Goal: Find specific page/section: Find specific page/section

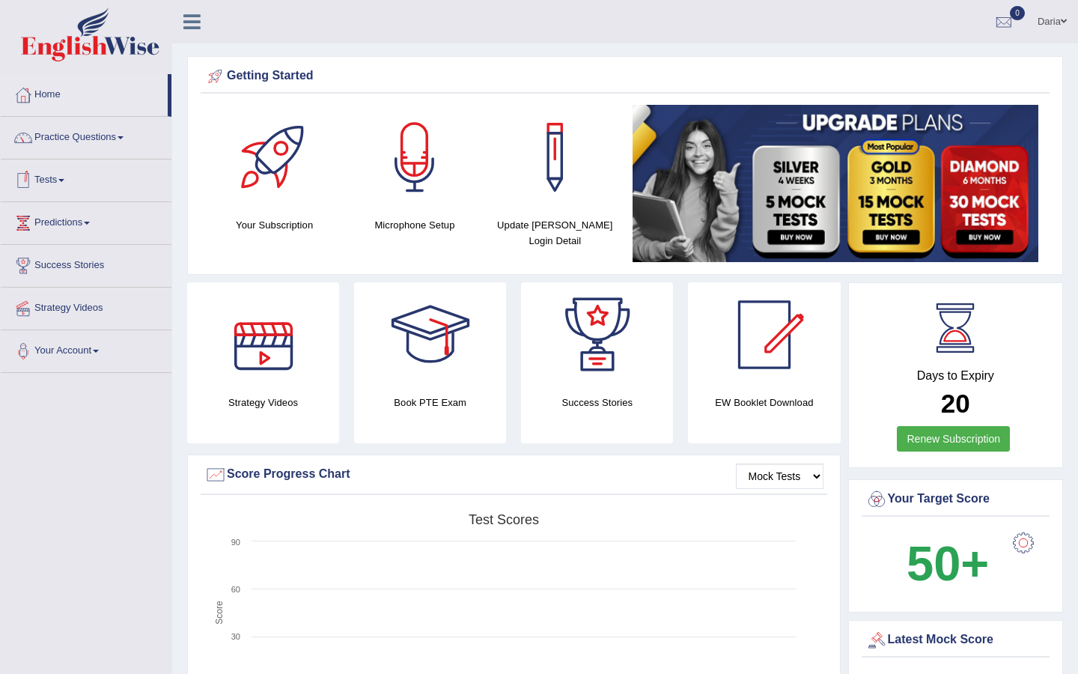
click at [73, 185] on link "Tests" at bounding box center [86, 177] width 171 height 37
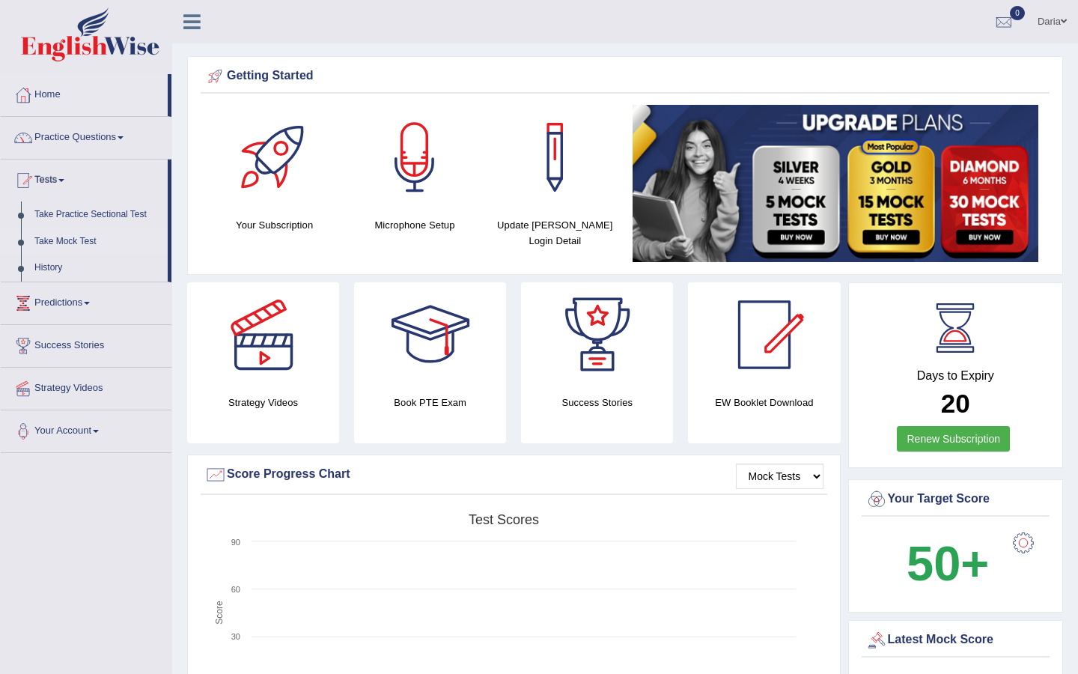
click at [77, 240] on link "Take Mock Test" at bounding box center [98, 241] width 140 height 27
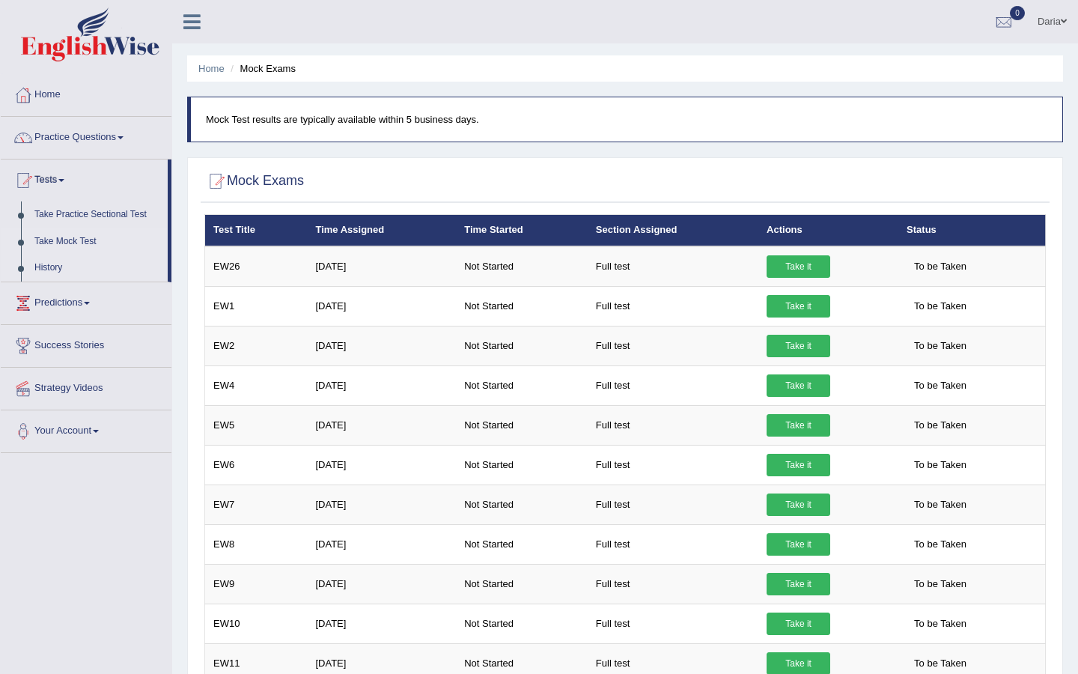
click at [52, 269] on link "History" at bounding box center [98, 268] width 140 height 27
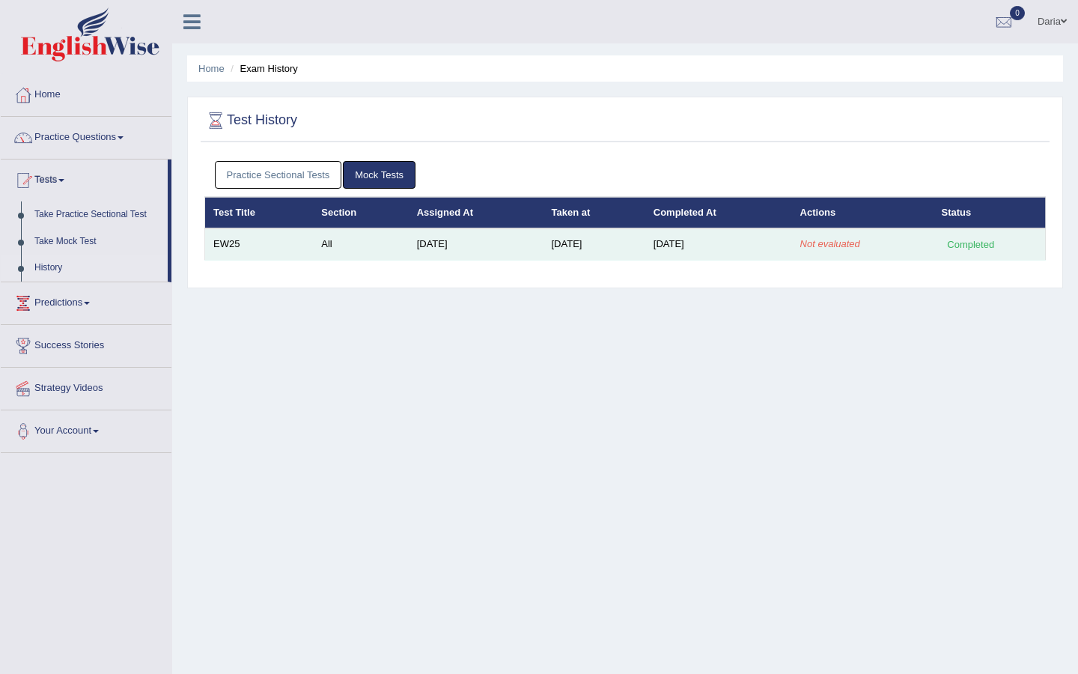
click at [820, 246] on em "Not evaluated" at bounding box center [830, 243] width 60 height 11
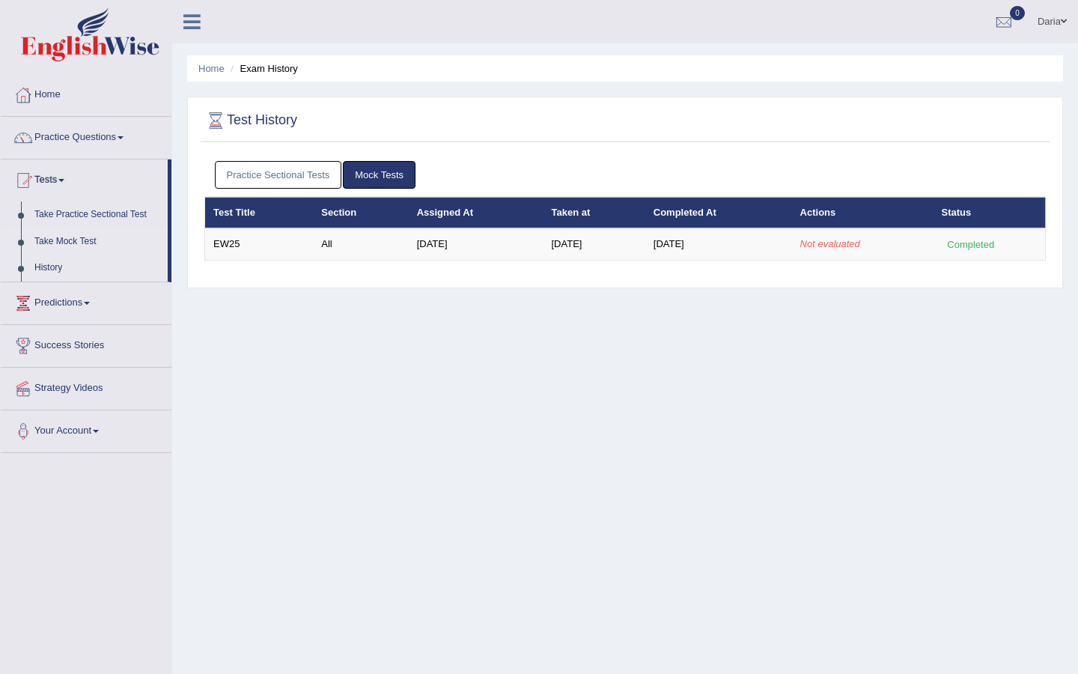
click at [81, 237] on link "Take Mock Test" at bounding box center [98, 241] width 140 height 27
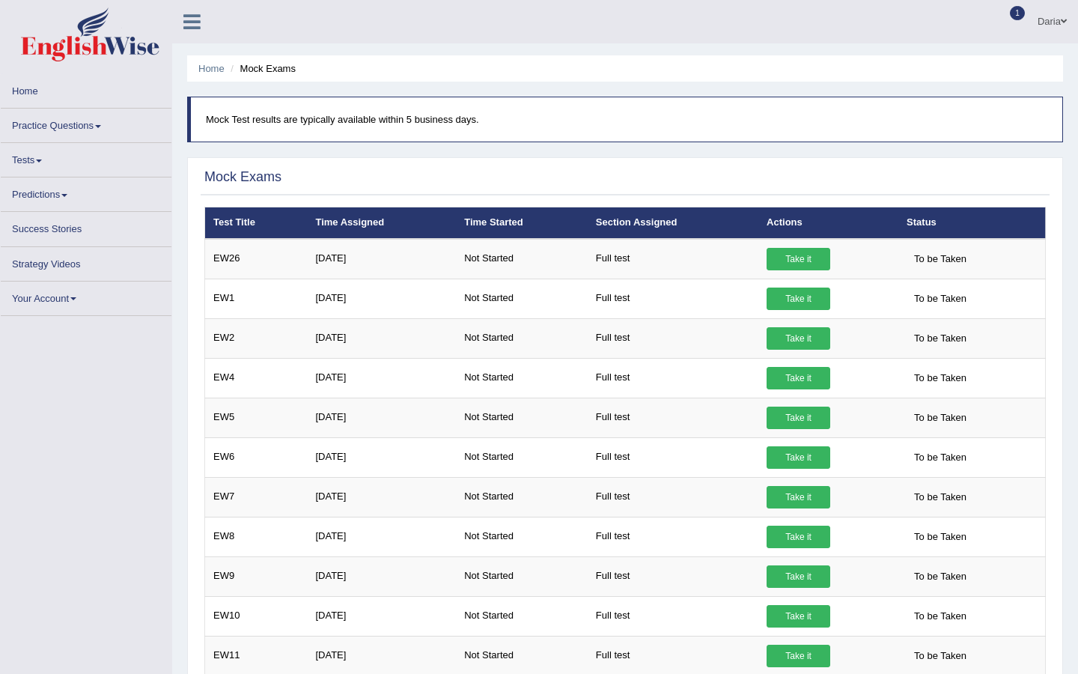
click at [38, 165] on link "Tests" at bounding box center [86, 157] width 171 height 29
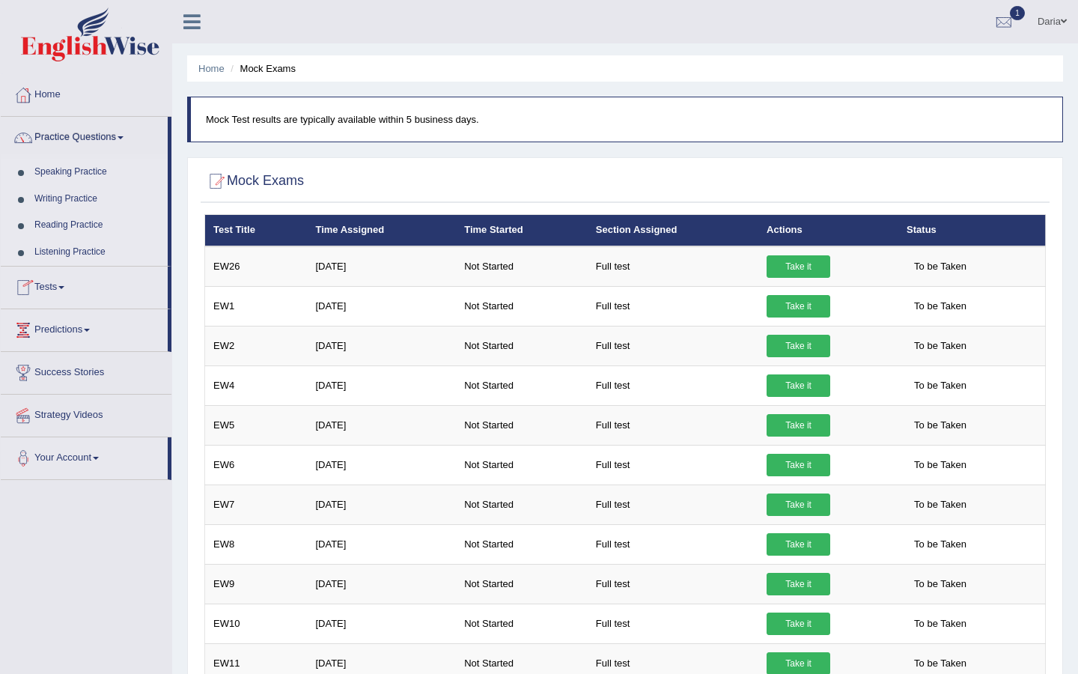
click at [61, 288] on link "Tests" at bounding box center [84, 284] width 167 height 37
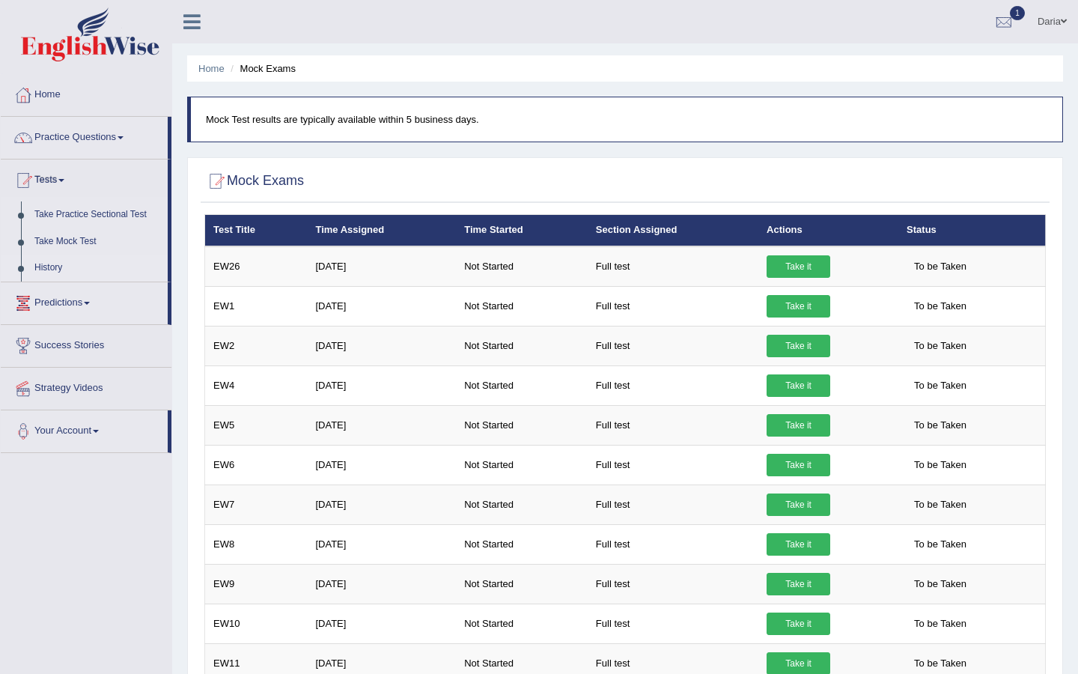
click at [52, 265] on link "History" at bounding box center [98, 268] width 140 height 27
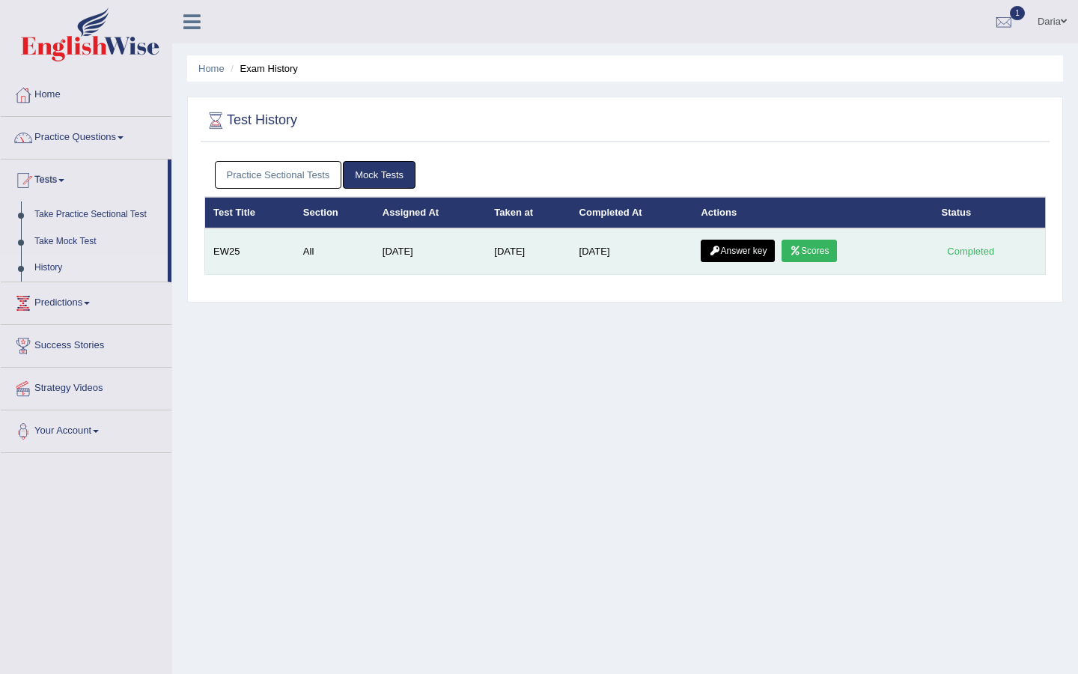
click at [801, 248] on icon at bounding box center [795, 250] width 11 height 9
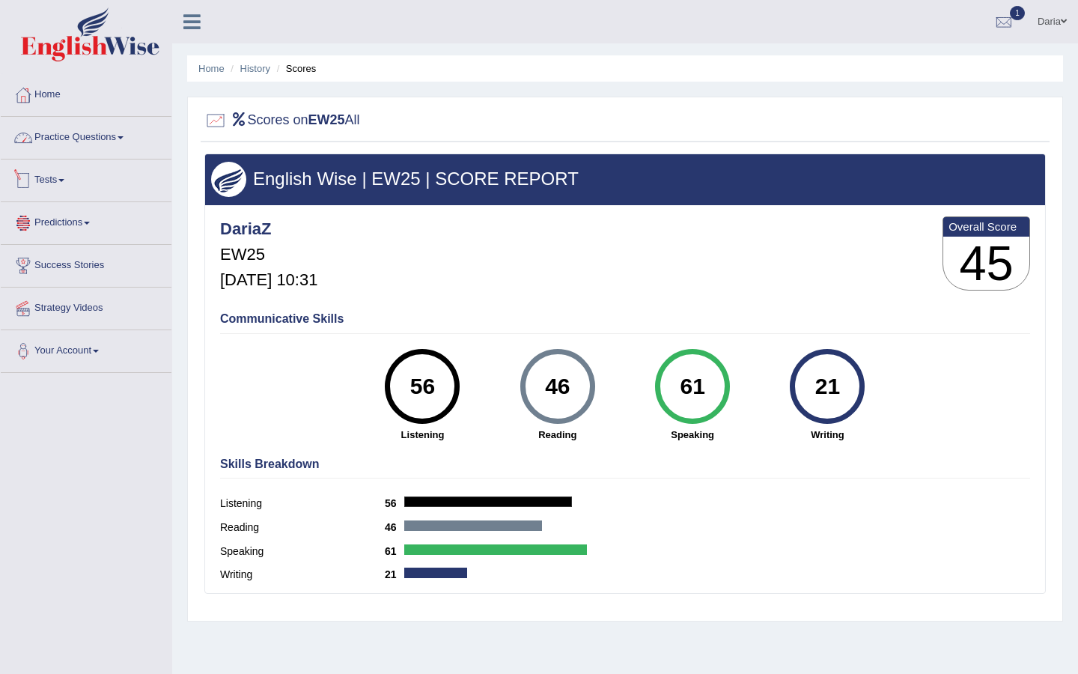
click at [99, 123] on link "Practice Questions" at bounding box center [86, 135] width 171 height 37
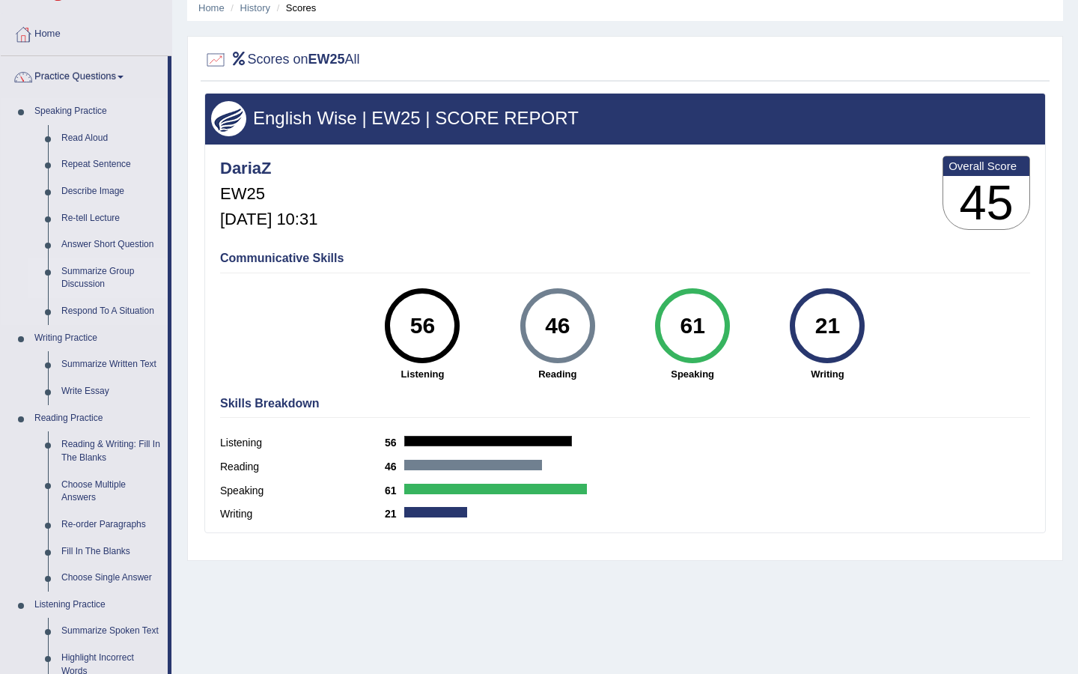
scroll to position [63, 0]
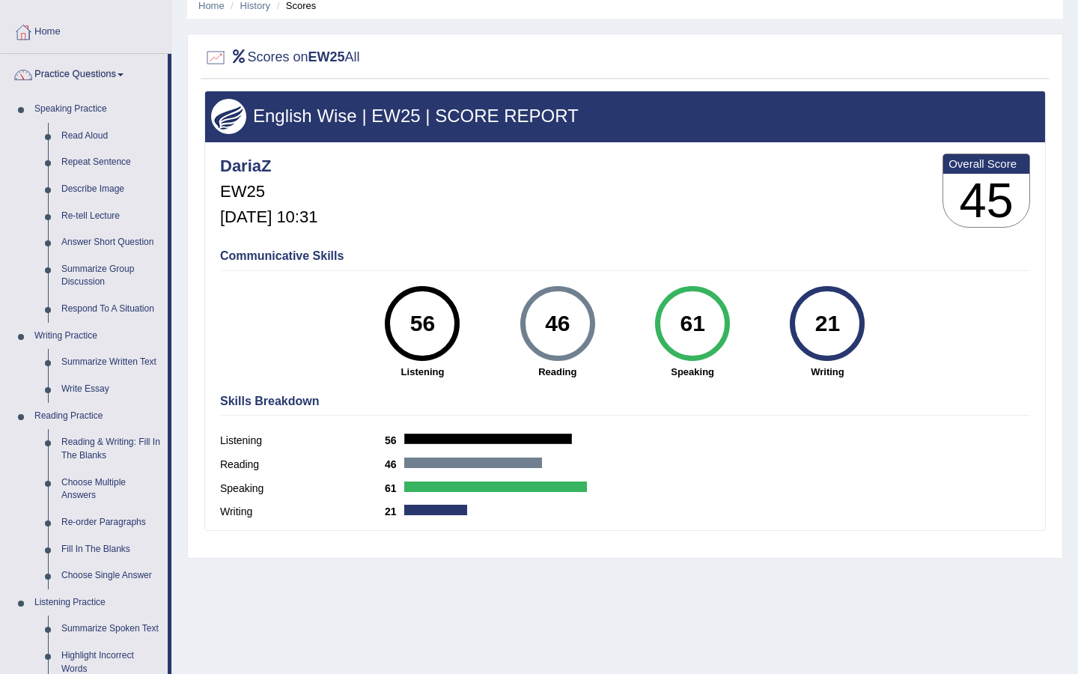
click at [844, 319] on div "21" at bounding box center [827, 323] width 55 height 63
click at [443, 439] on div at bounding box center [488, 438] width 168 height 10
drag, startPoint x: 443, startPoint y: 439, endPoint x: 382, endPoint y: 434, distance: 61.5
click at [382, 435] on div "Listening 56" at bounding box center [625, 442] width 810 height 24
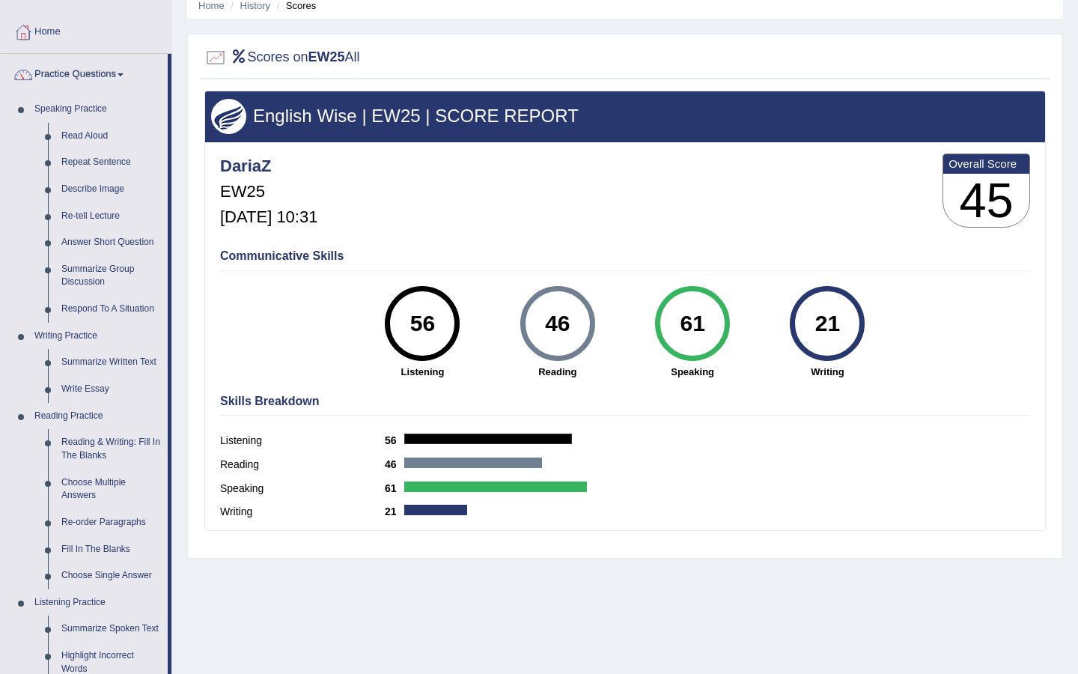
click at [433, 459] on div at bounding box center [473, 462] width 138 height 10
click at [310, 52] on h2 "Scores on EW25 All" at bounding box center [282, 57] width 156 height 22
click at [356, 52] on h2 "Scores on EW25 All" at bounding box center [282, 57] width 156 height 22
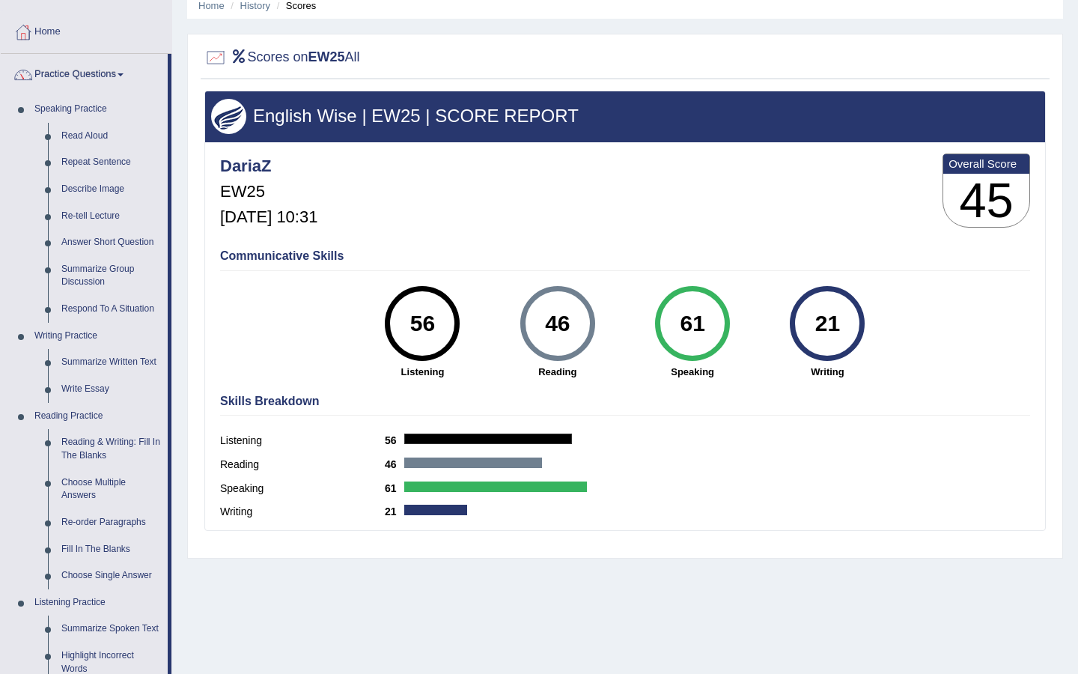
click at [356, 52] on h2 "Scores on EW25 All" at bounding box center [282, 57] width 156 height 22
click at [119, 359] on link "Summarize Written Text" at bounding box center [111, 362] width 113 height 27
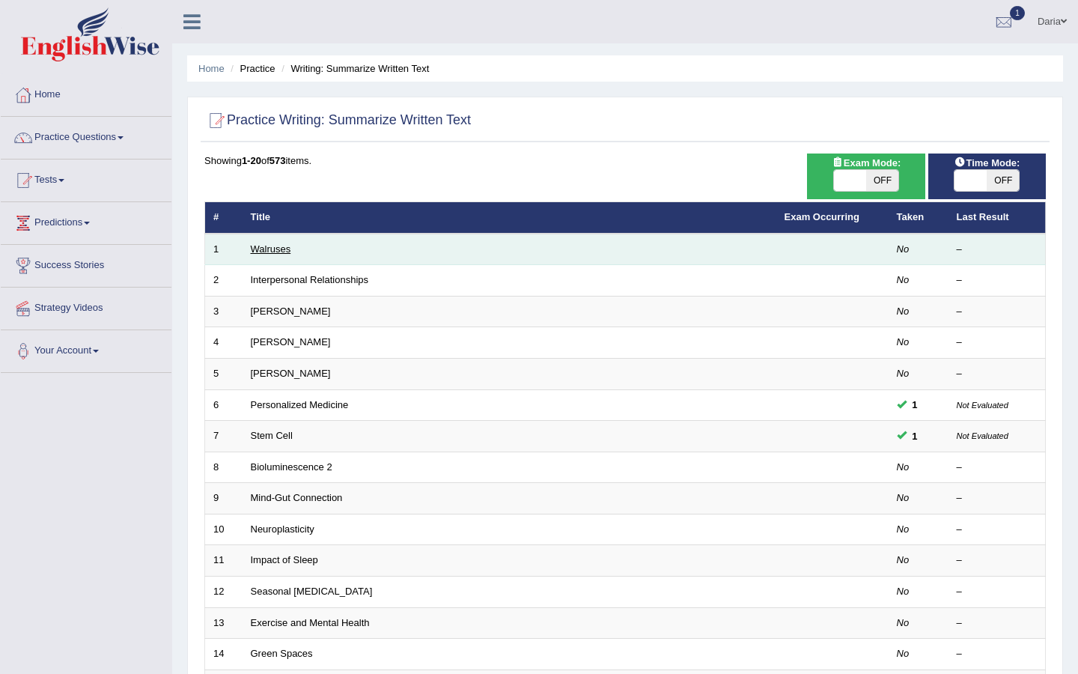
click at [273, 253] on link "Walruses" at bounding box center [271, 248] width 40 height 11
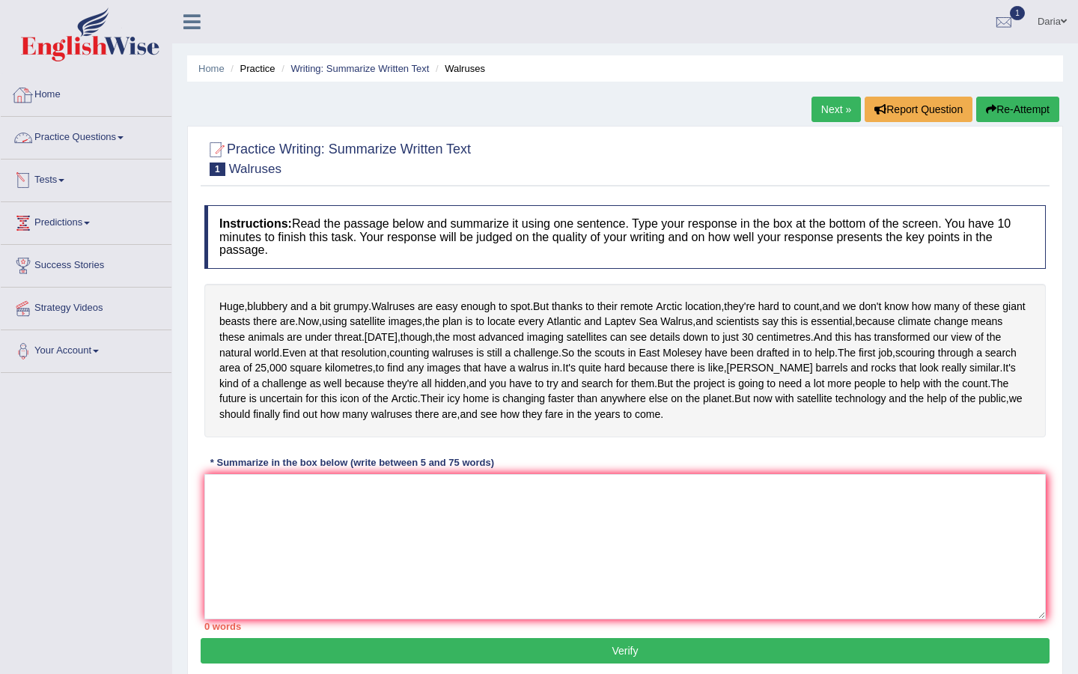
click at [49, 100] on link "Home" at bounding box center [86, 92] width 171 height 37
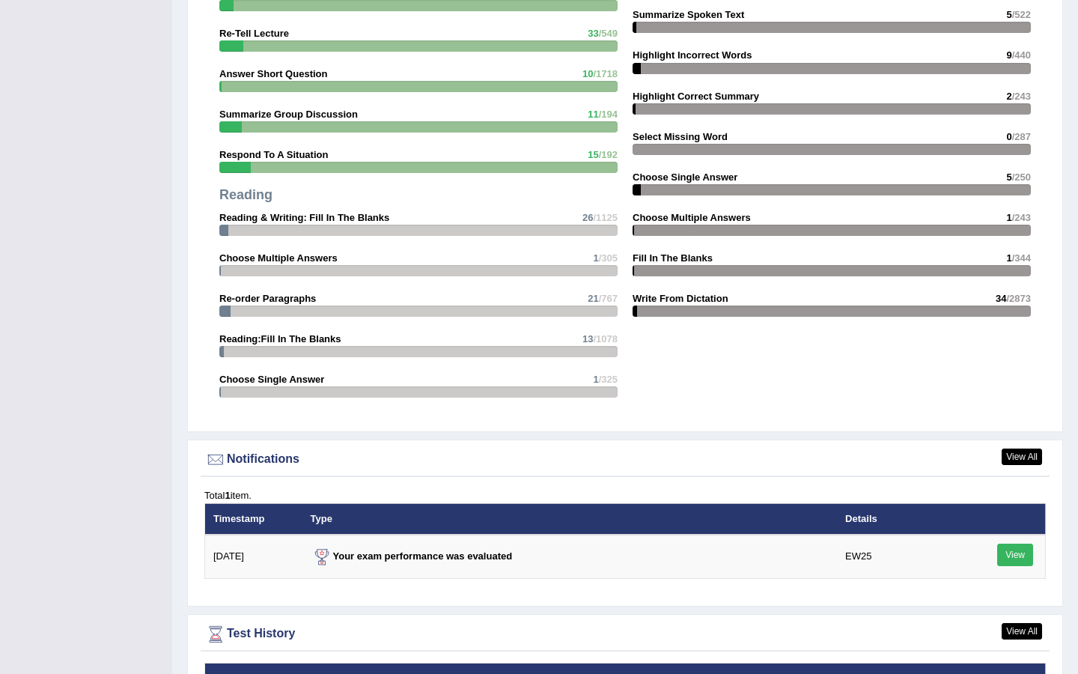
scroll to position [1529, 0]
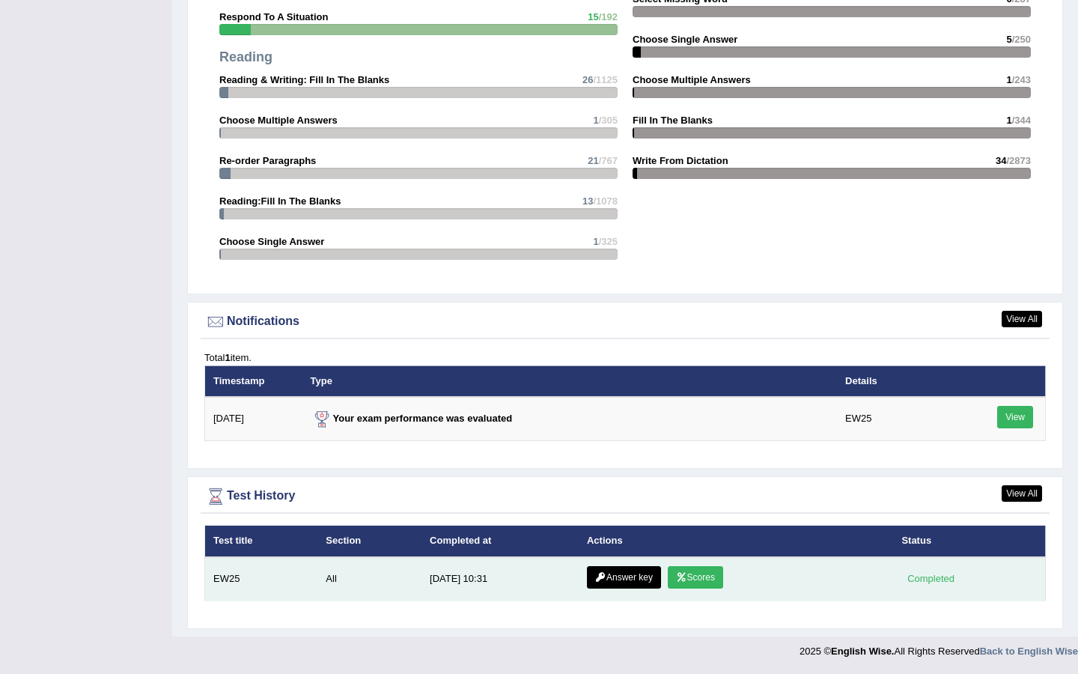
click at [685, 579] on link "Scores" at bounding box center [695, 577] width 55 height 22
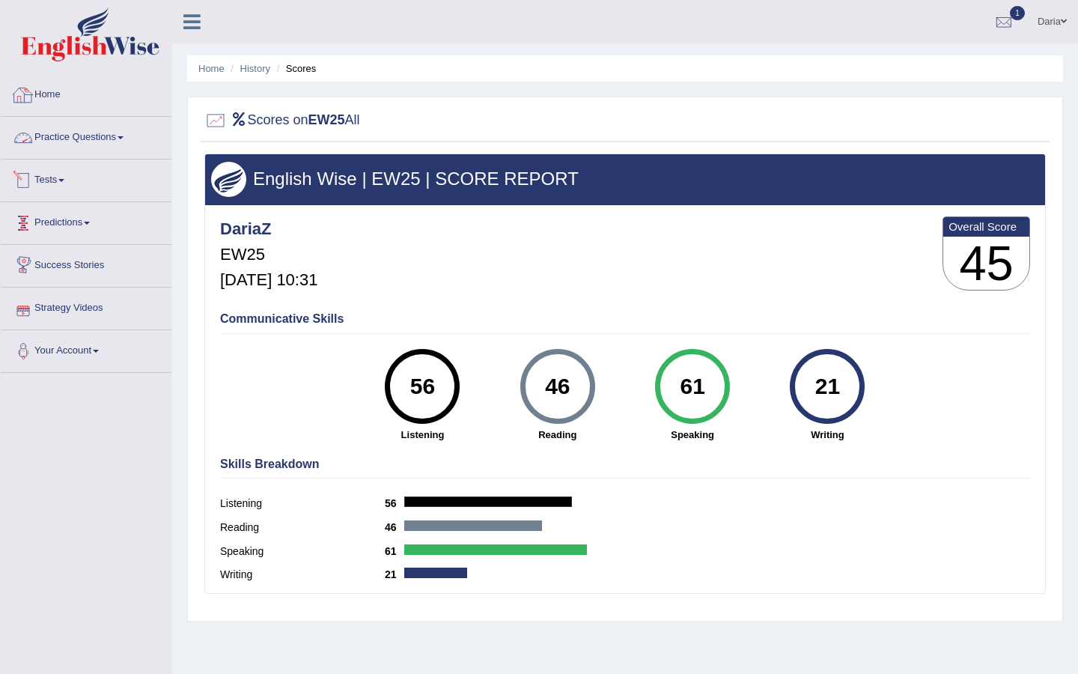
click at [50, 94] on link "Home" at bounding box center [86, 92] width 171 height 37
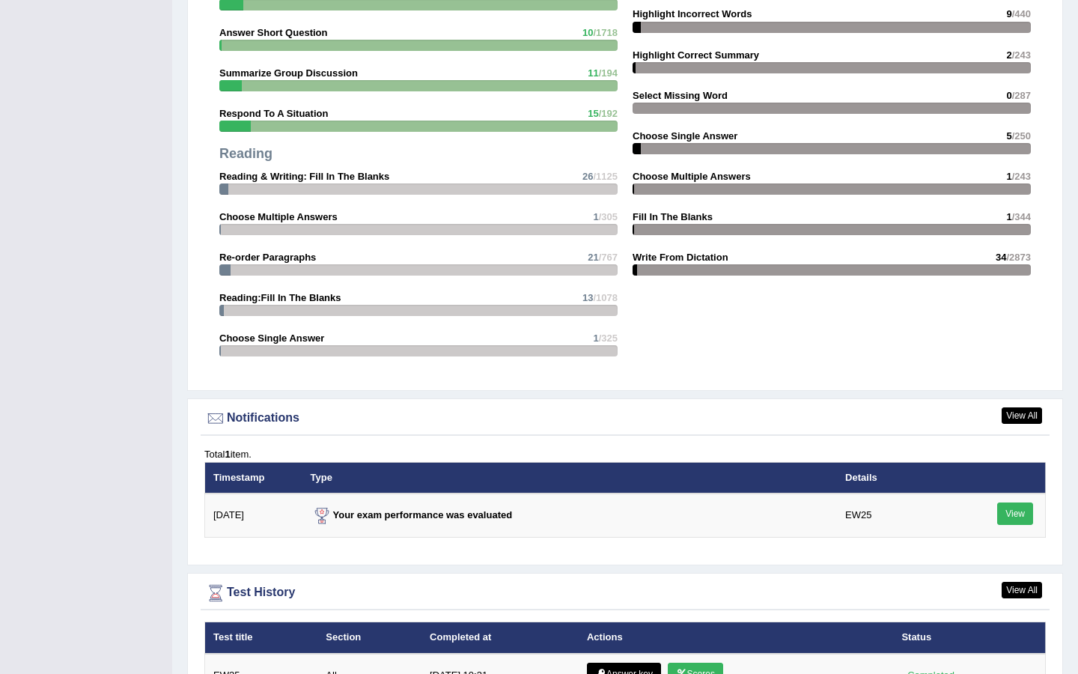
scroll to position [1523, 0]
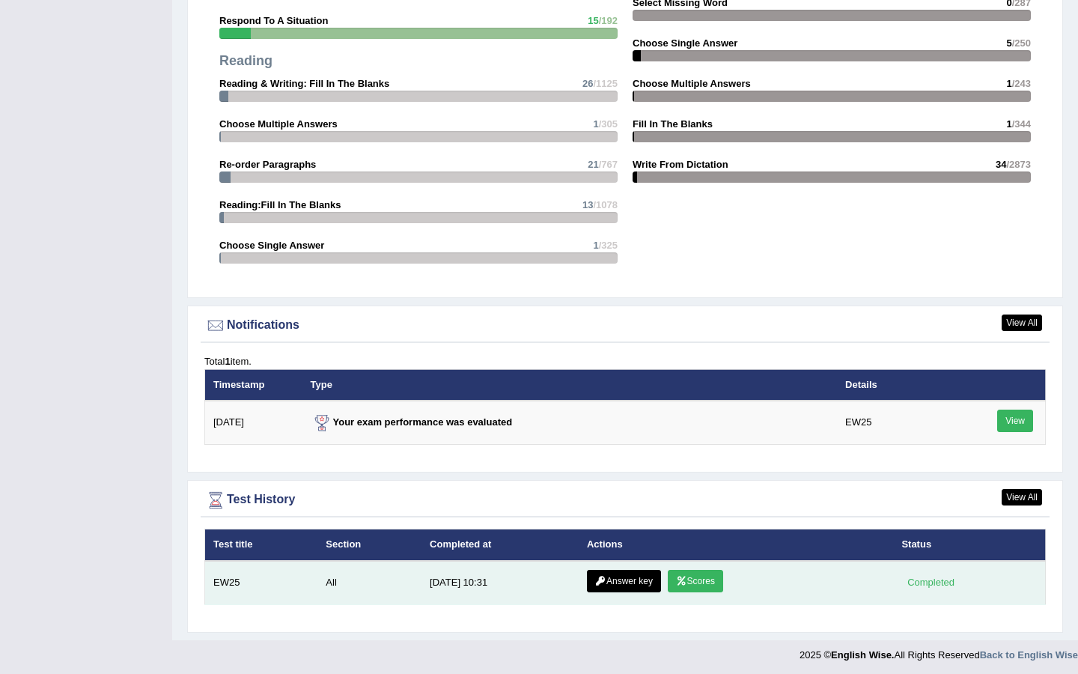
click at [609, 581] on link "Answer key" at bounding box center [624, 581] width 74 height 22
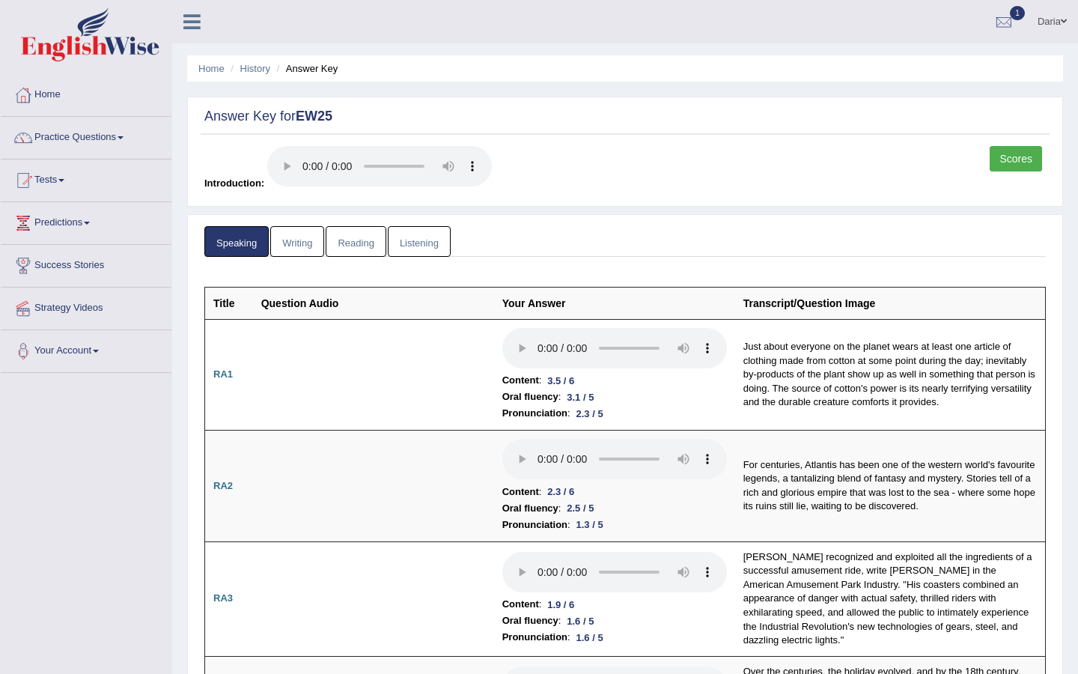
click at [285, 251] on link "Writing" at bounding box center [297, 241] width 54 height 31
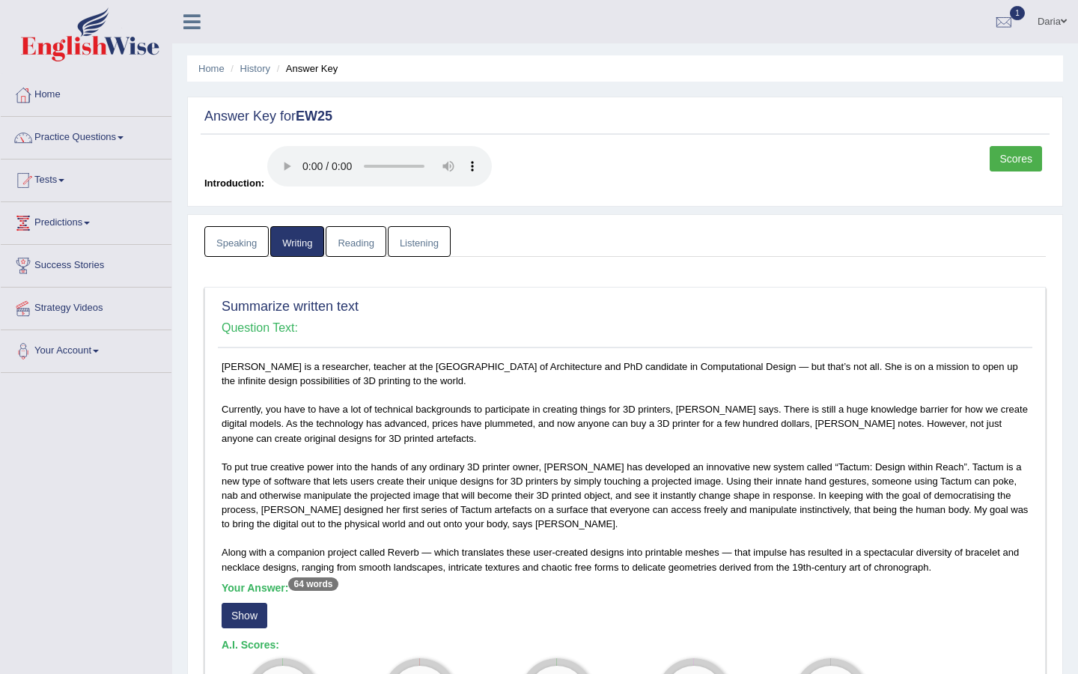
click at [255, 242] on link "Speaking" at bounding box center [236, 241] width 64 height 31
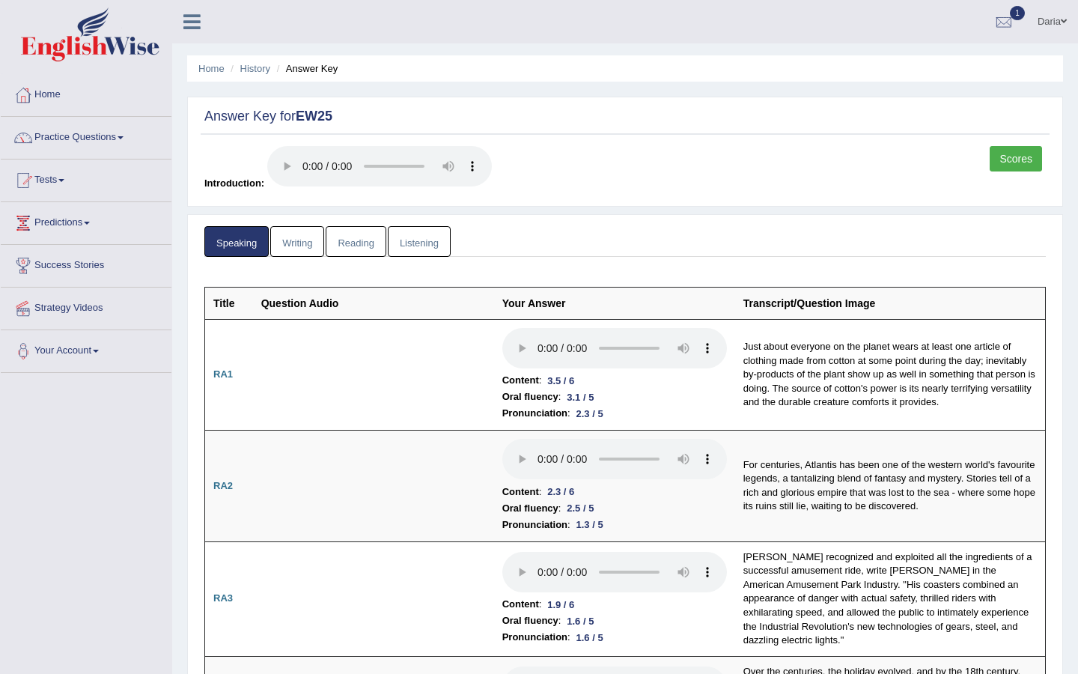
click at [286, 234] on link "Writing" at bounding box center [297, 241] width 54 height 31
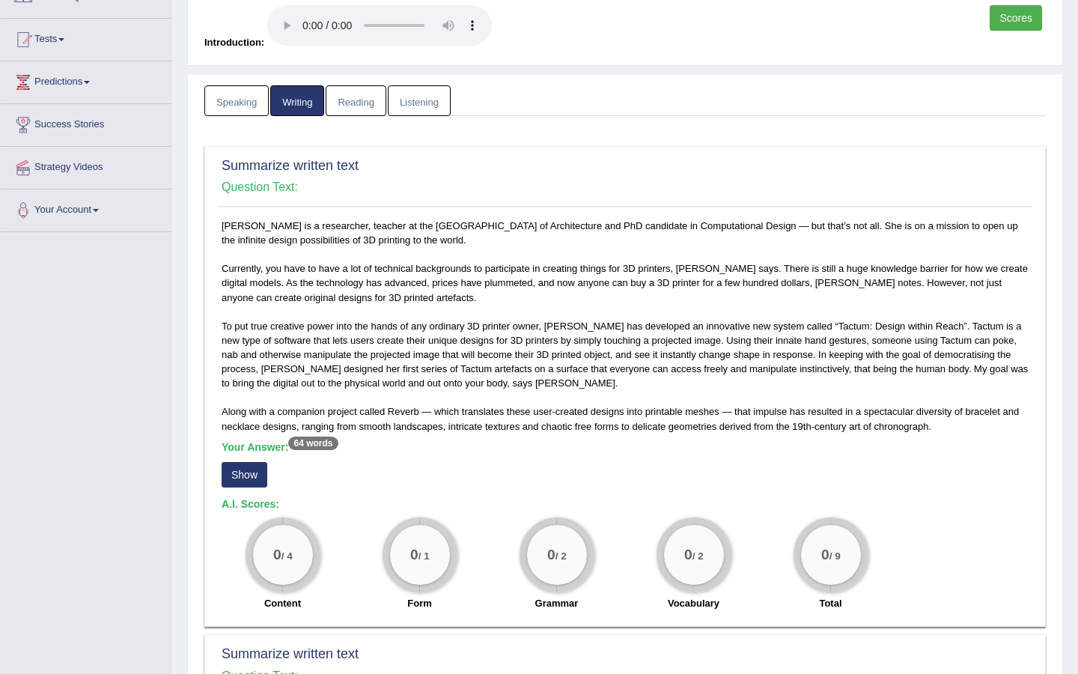
scroll to position [157, 0]
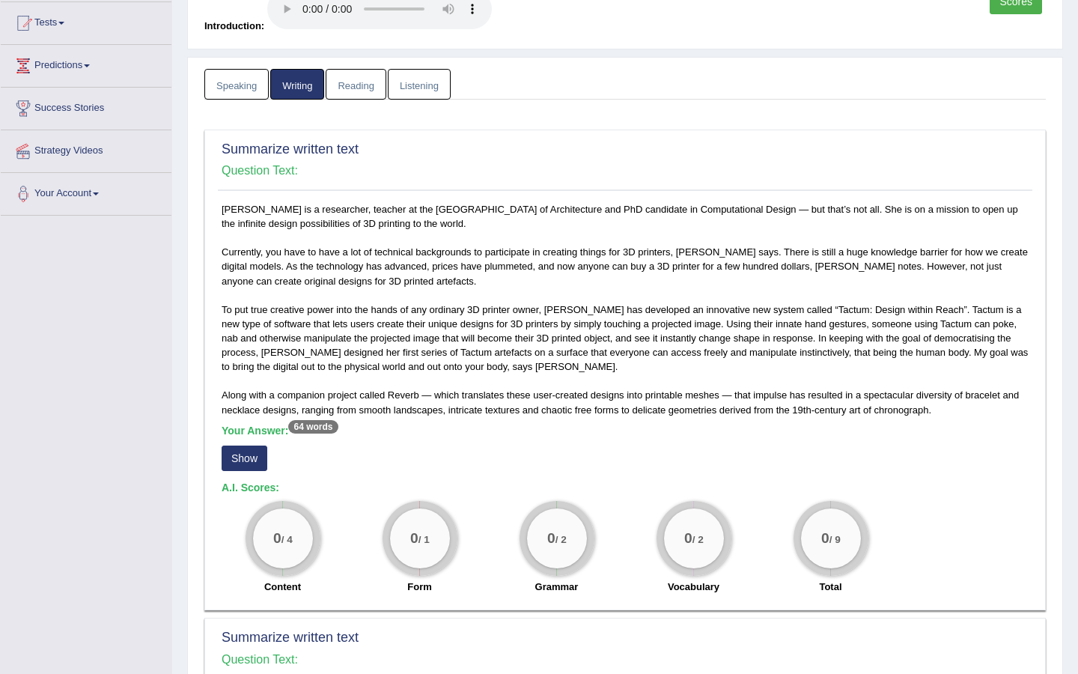
click at [249, 460] on button "Show" at bounding box center [245, 457] width 46 height 25
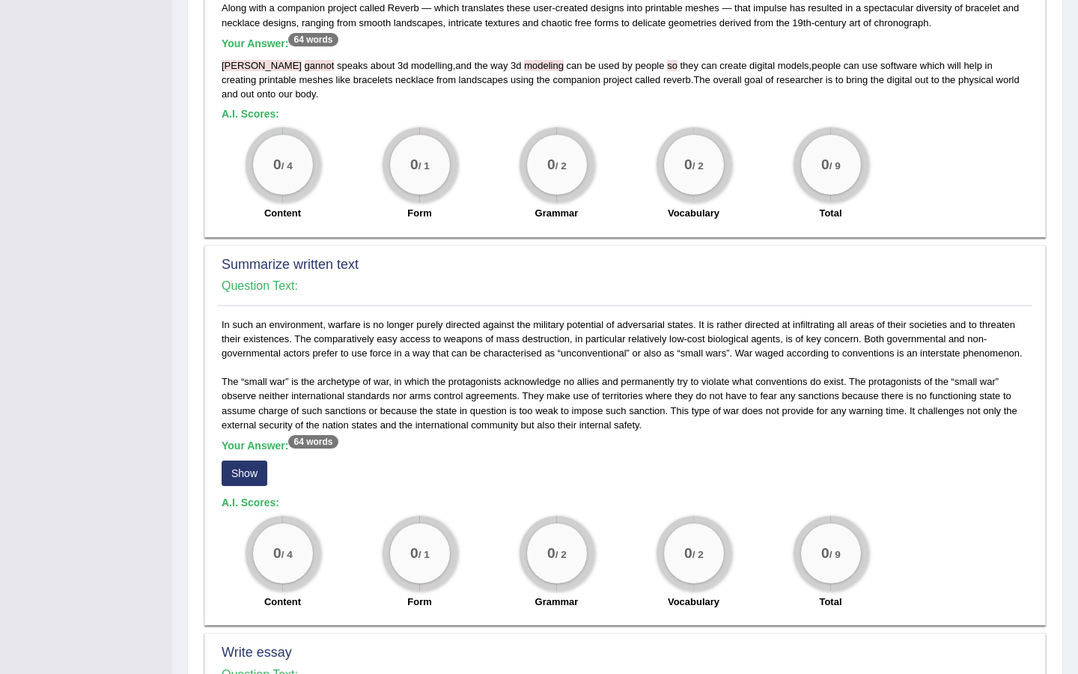
scroll to position [681, 0]
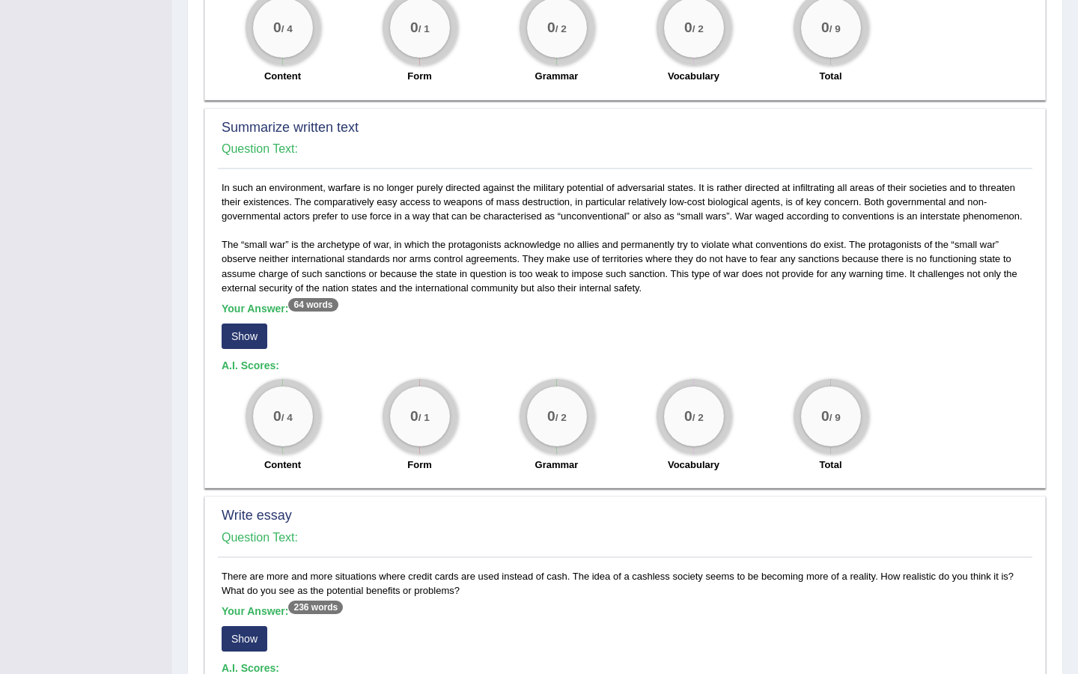
click at [242, 349] on button "Show" at bounding box center [245, 335] width 46 height 25
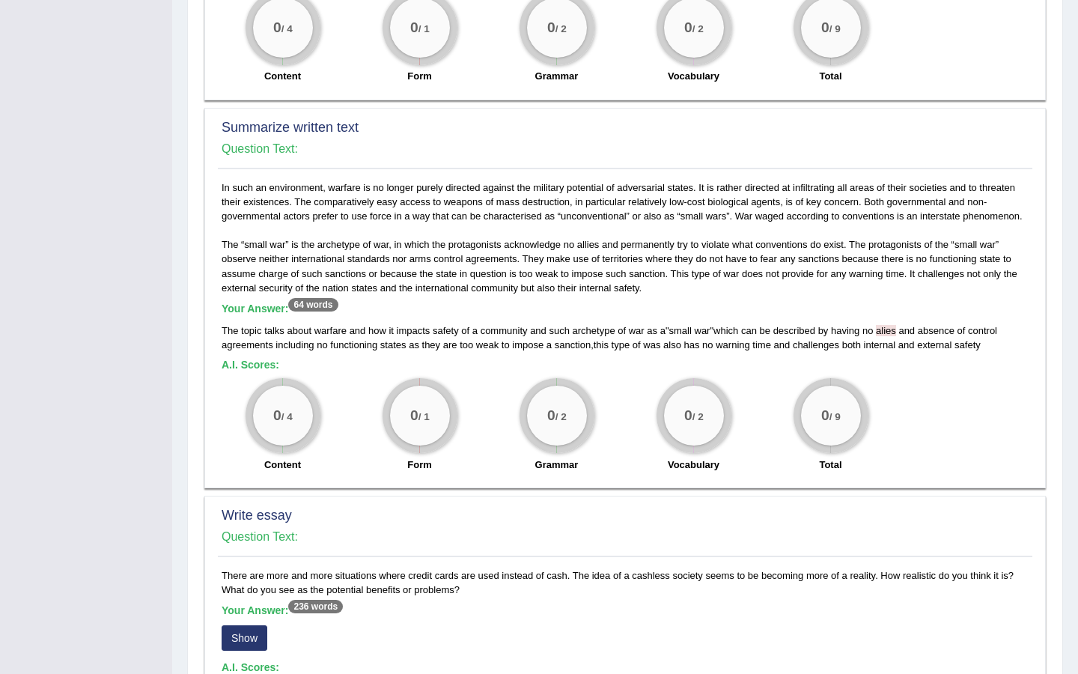
click at [333, 311] on sup "64 words" at bounding box center [312, 304] width 49 height 13
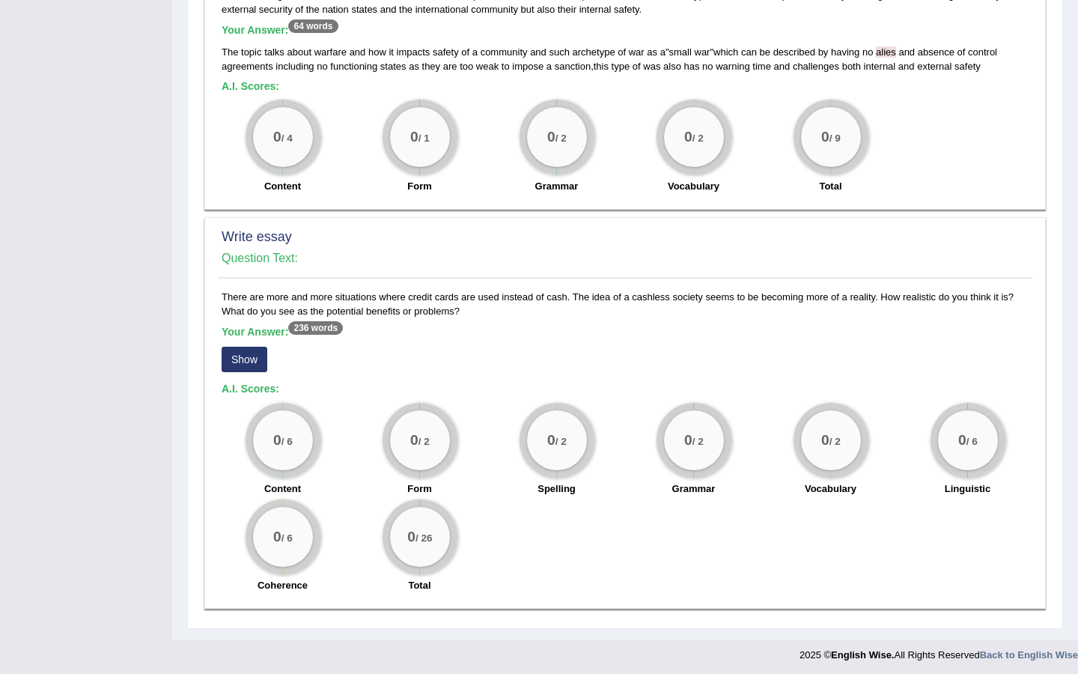
scroll to position [978, 0]
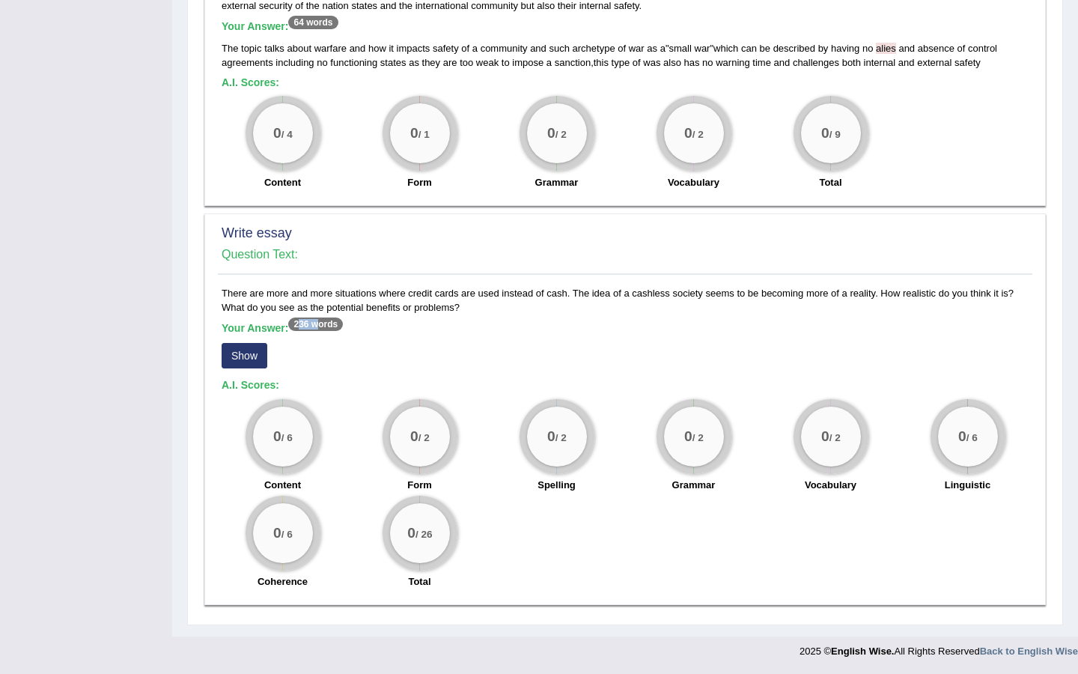
drag, startPoint x: 323, startPoint y: 327, endPoint x: 300, endPoint y: 326, distance: 22.5
click at [300, 326] on sup "236 words" at bounding box center [315, 323] width 55 height 13
click at [259, 358] on button "Show" at bounding box center [245, 355] width 46 height 25
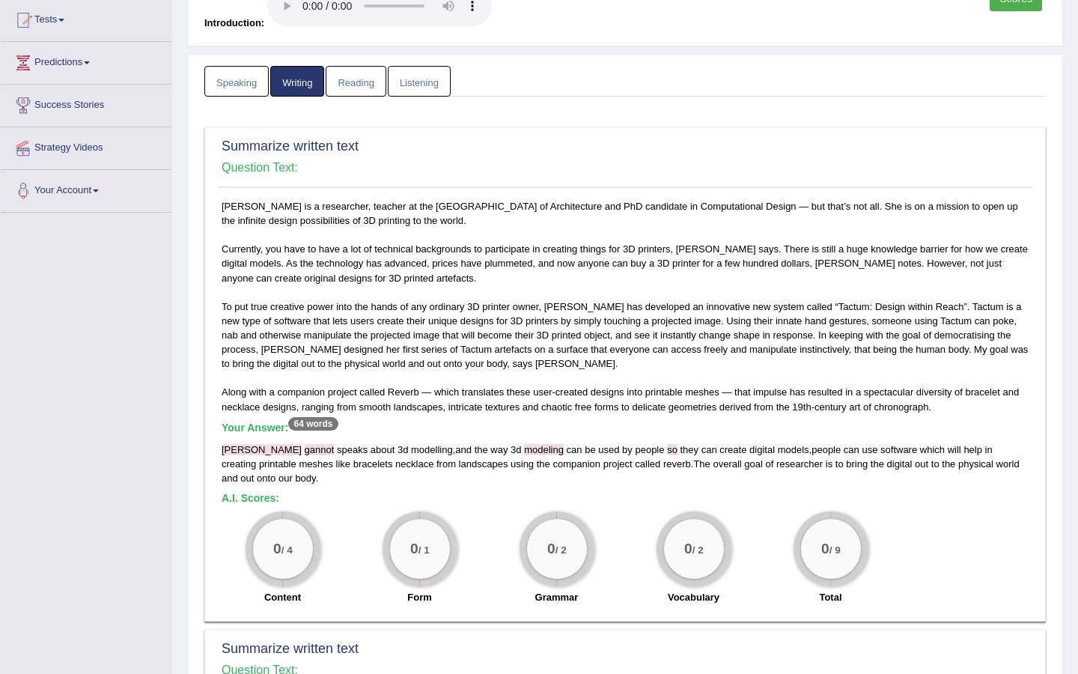
scroll to position [0, 0]
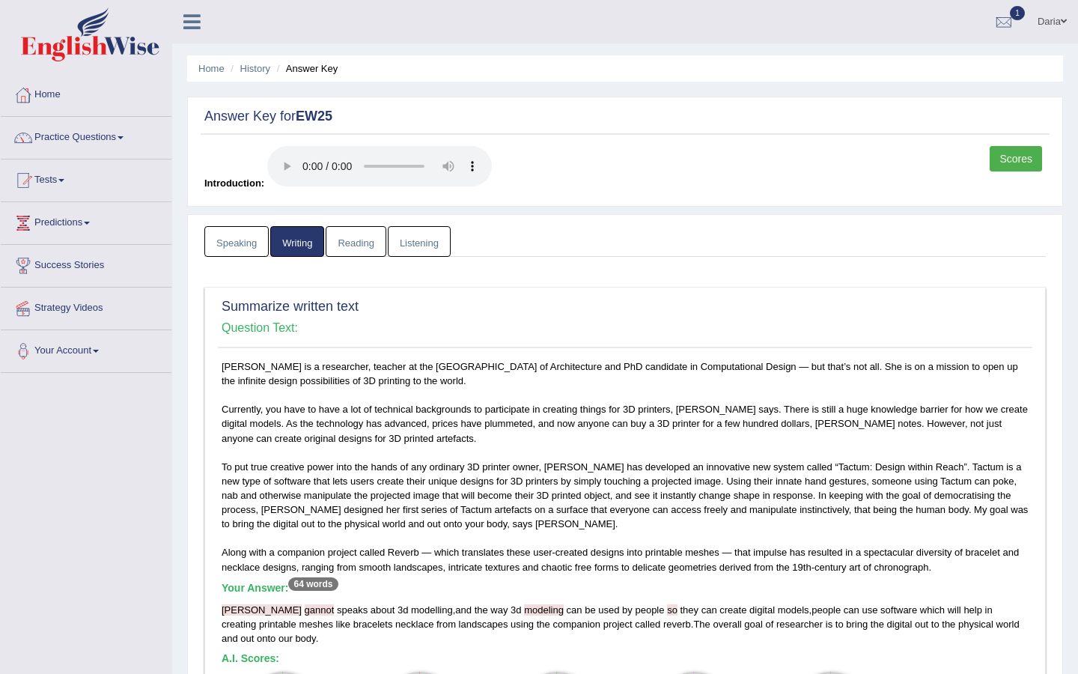
click at [249, 241] on link "Speaking" at bounding box center [236, 241] width 64 height 31
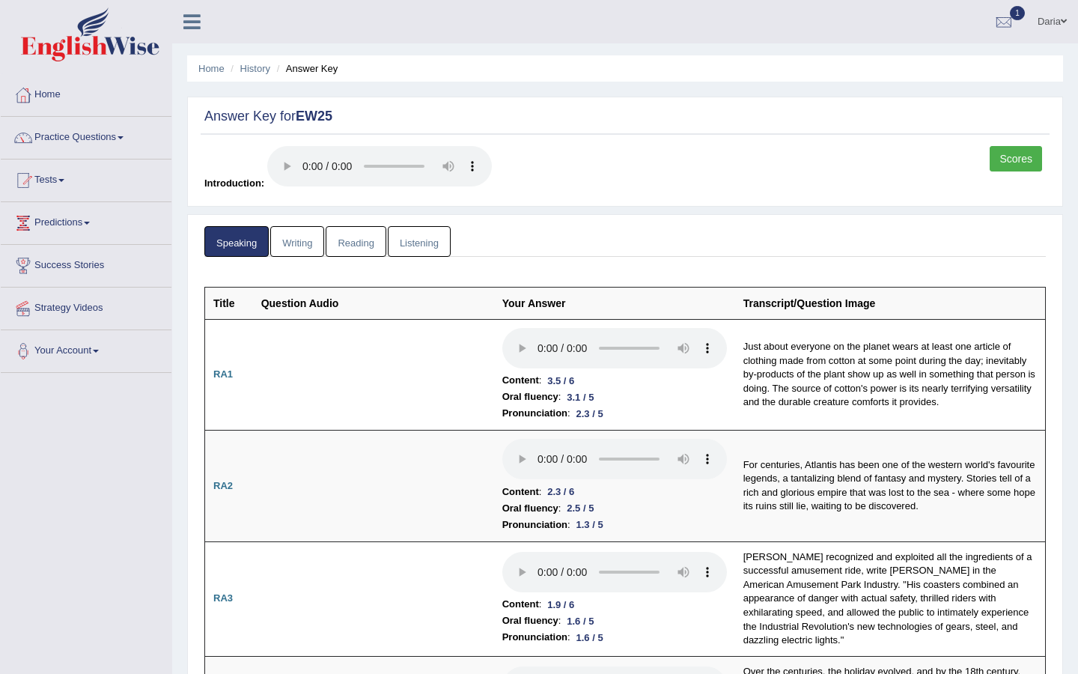
click at [300, 249] on link "Writing" at bounding box center [297, 241] width 54 height 31
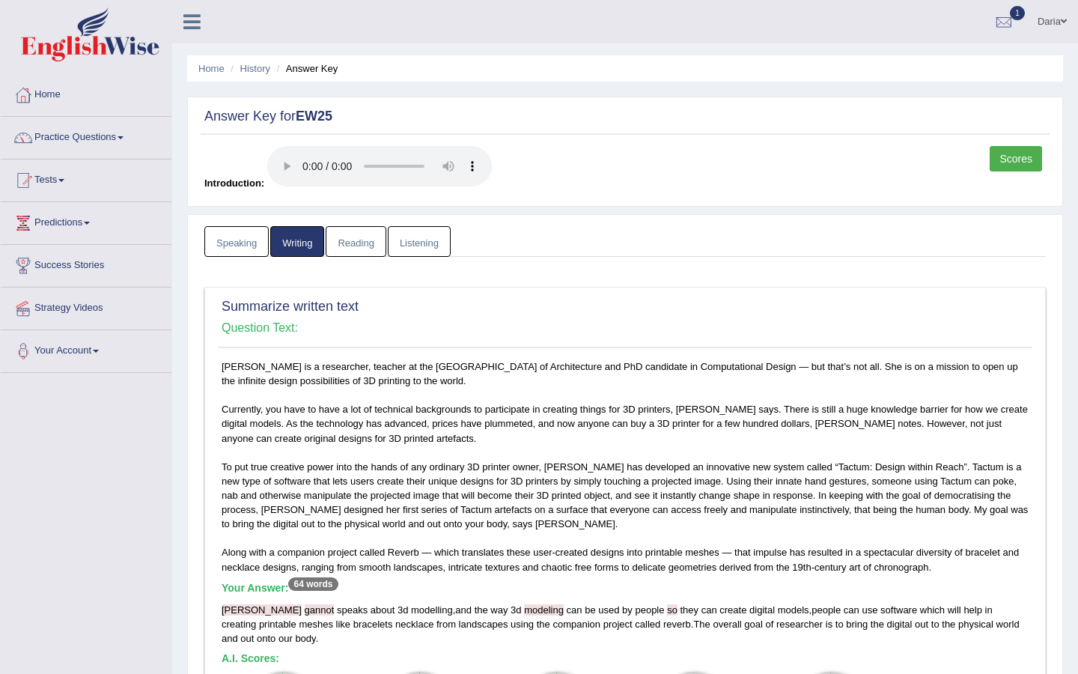
click at [354, 206] on div "Answer Key for EW25 Scores Introduction:" at bounding box center [625, 152] width 876 height 110
click at [357, 234] on link "Reading" at bounding box center [356, 241] width 60 height 31
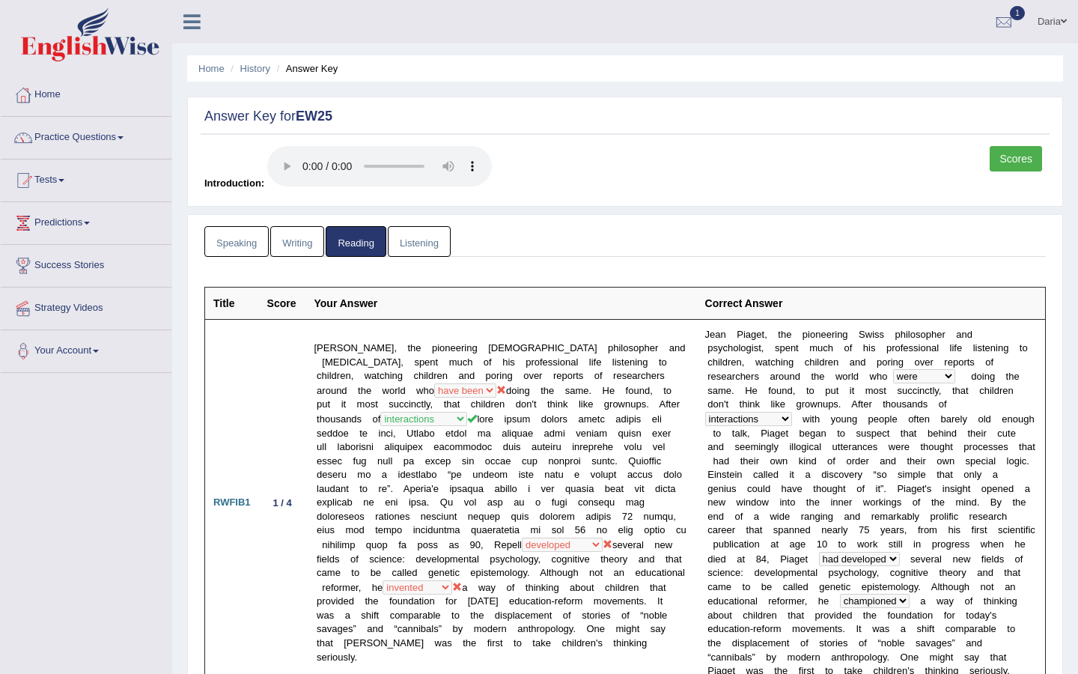
click at [430, 252] on link "Listening" at bounding box center [419, 241] width 63 height 31
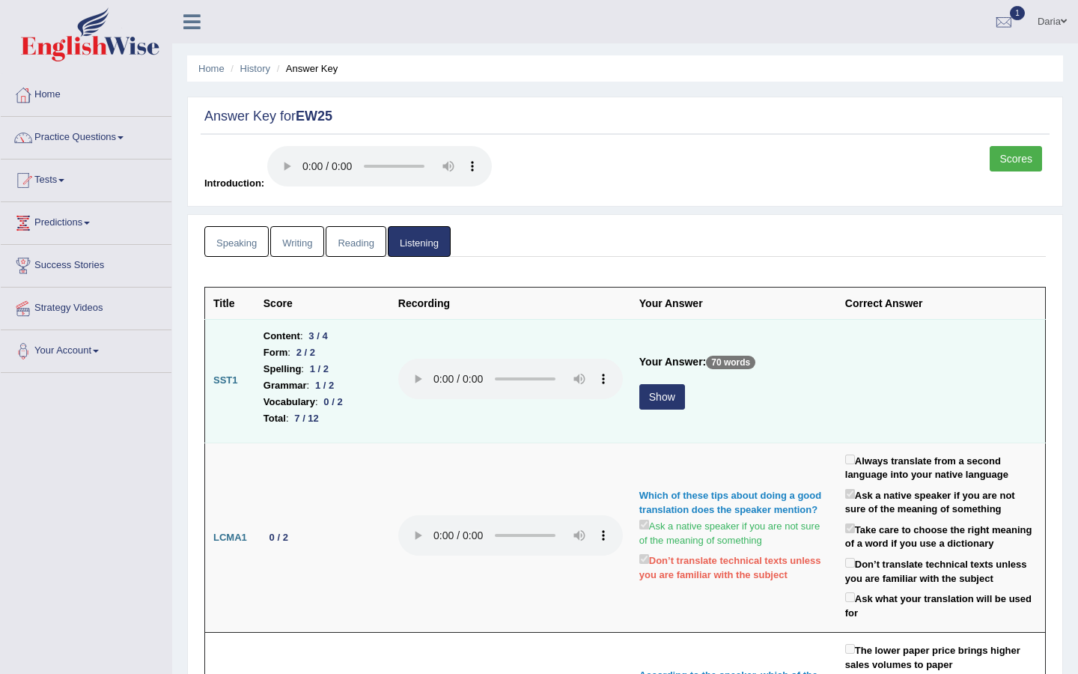
click at [656, 385] on button "Show" at bounding box center [662, 396] width 46 height 25
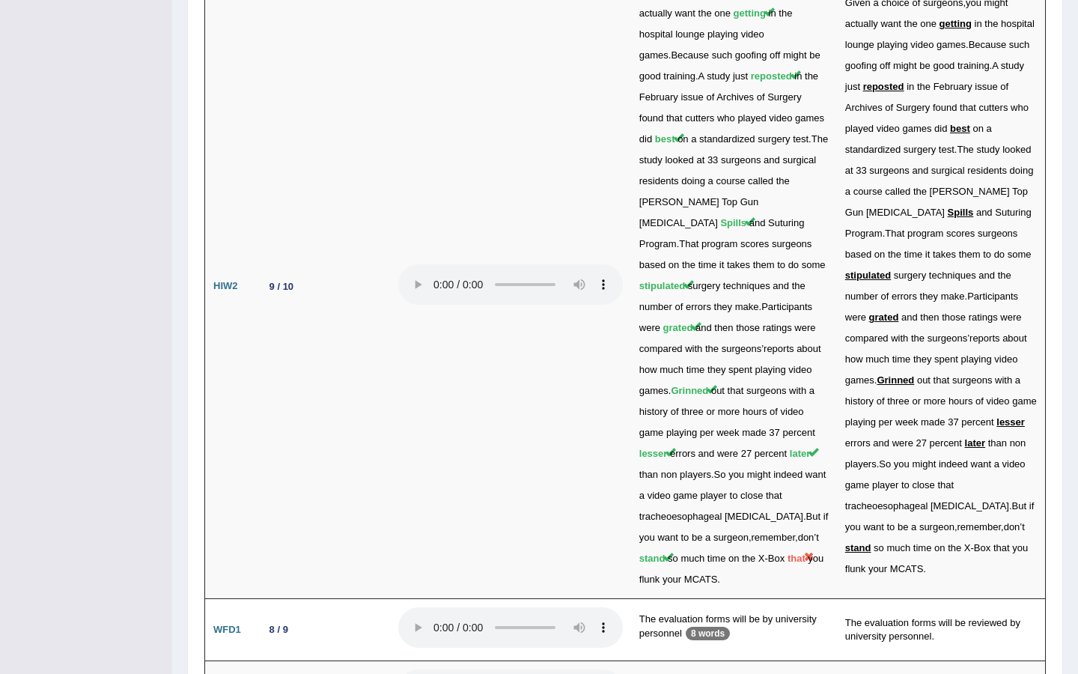
scroll to position [3686, 0]
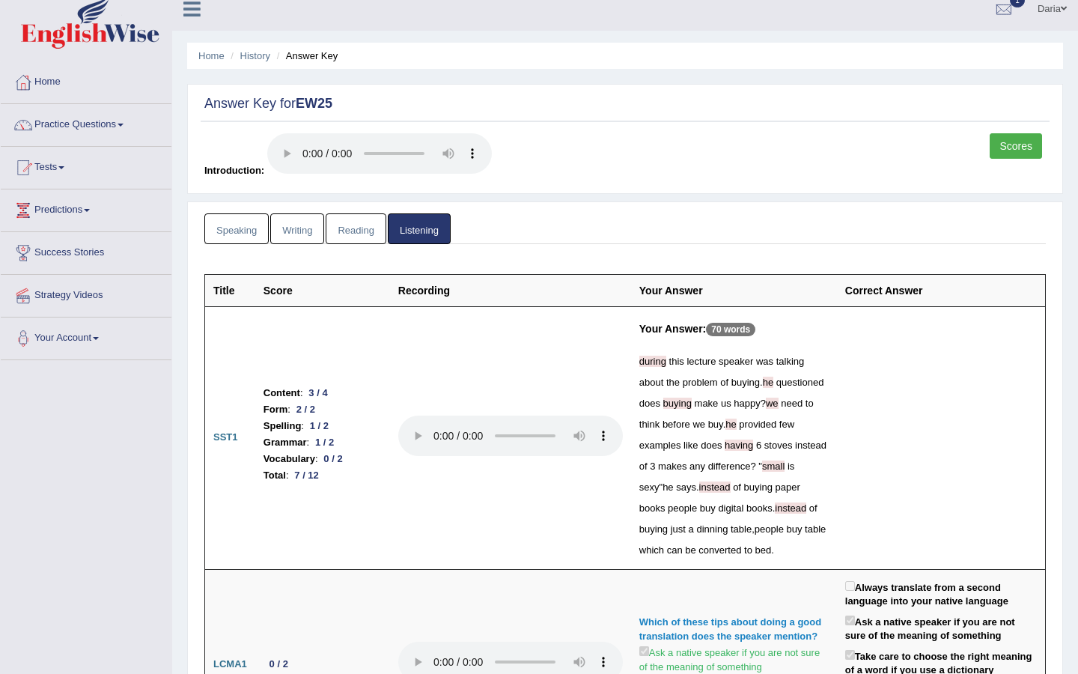
scroll to position [0, 0]
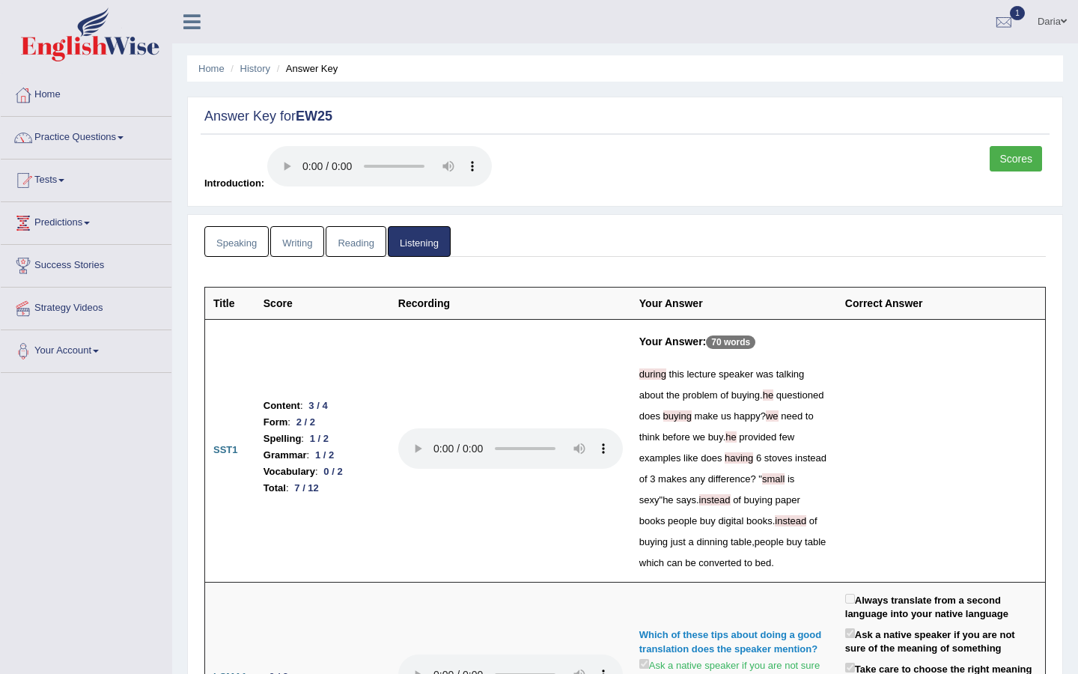
click at [225, 237] on link "Speaking" at bounding box center [236, 241] width 64 height 31
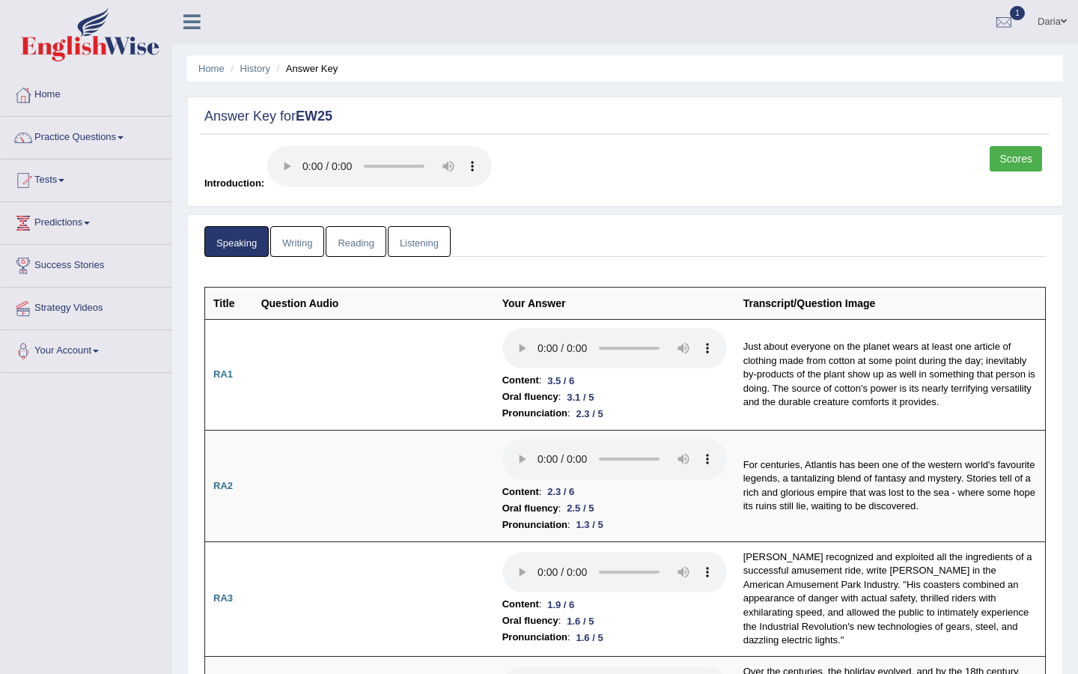
click at [290, 251] on link "Writing" at bounding box center [297, 241] width 54 height 31
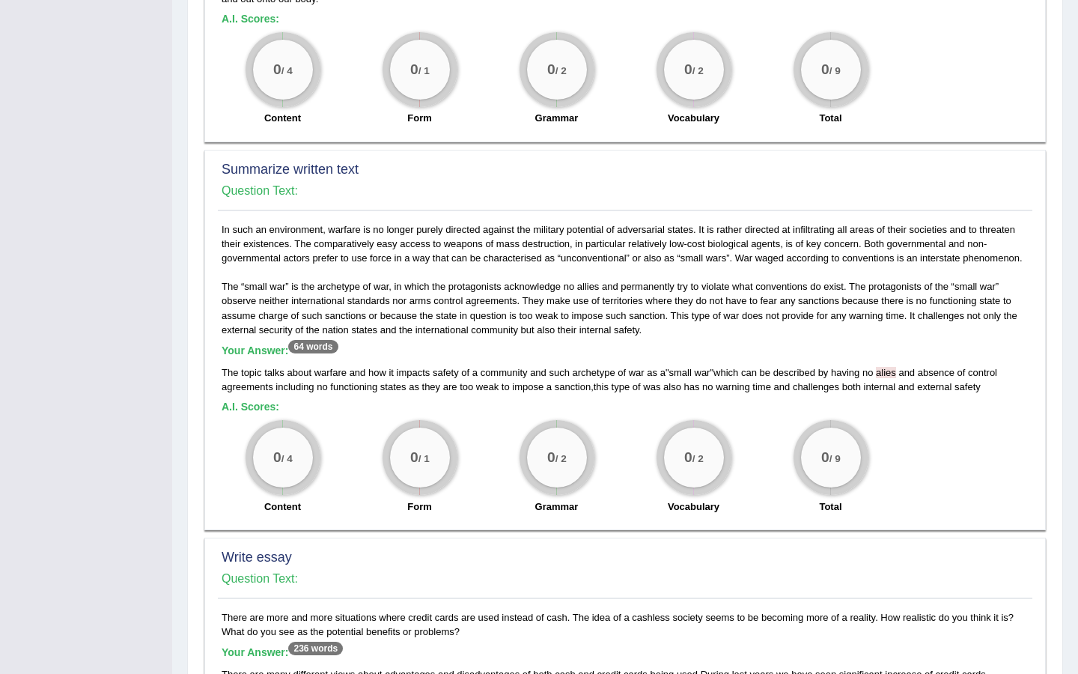
scroll to position [670, 0]
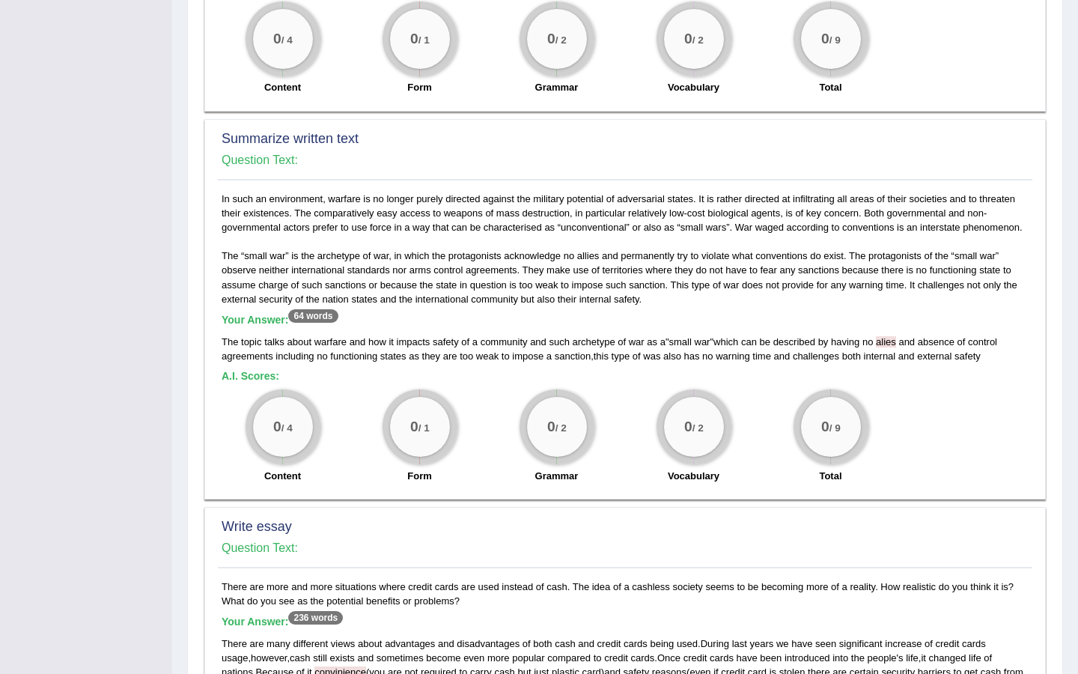
click at [323, 347] on span "warfare" at bounding box center [330, 341] width 32 height 11
click at [259, 382] on b "A.I. Scores:" at bounding box center [251, 376] width 58 height 12
click at [288, 434] on small "/ 4" at bounding box center [286, 428] width 11 height 11
click at [395, 448] on div "0 / 1" at bounding box center [420, 427] width 60 height 60
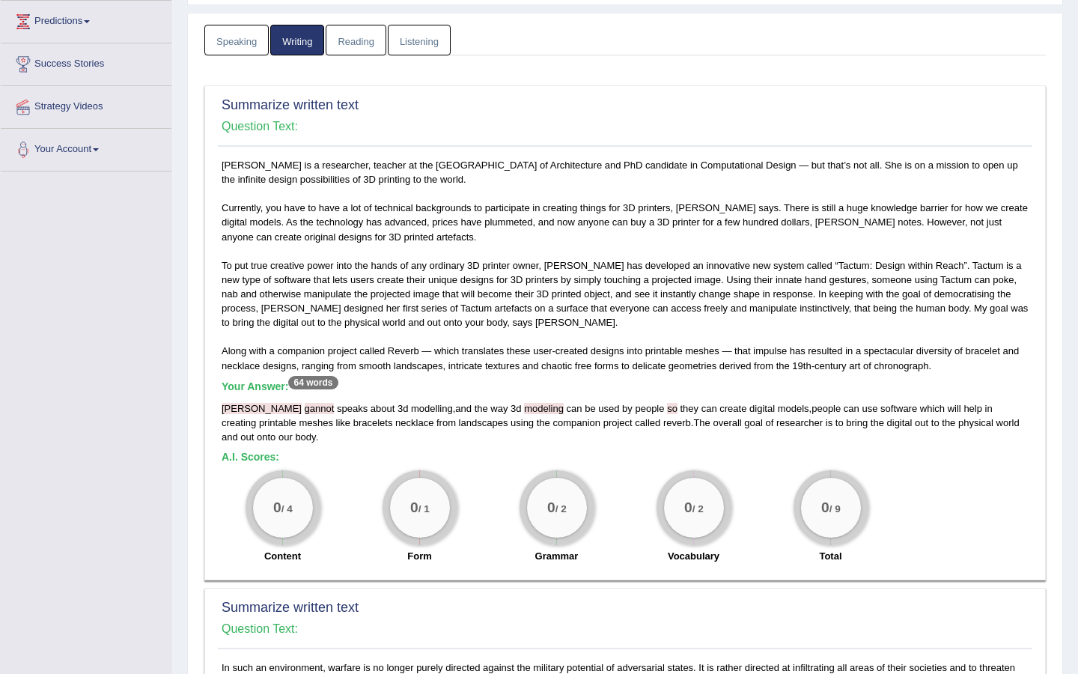
scroll to position [192, 0]
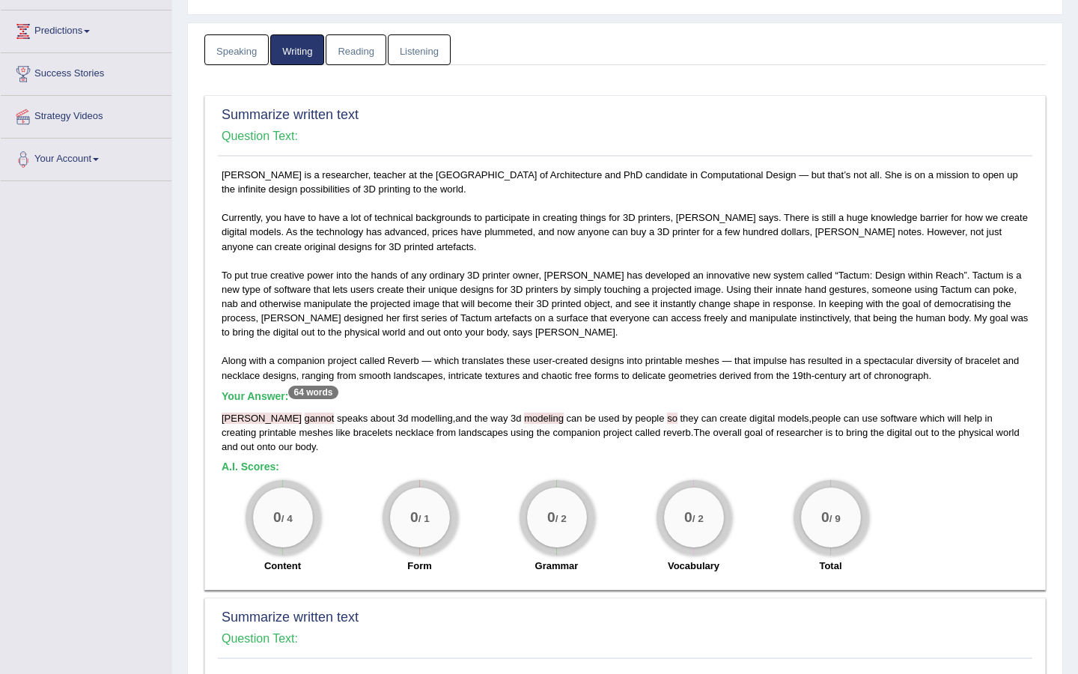
click at [746, 520] on div "0 / 2 Vocabulary" at bounding box center [693, 528] width 137 height 97
click at [811, 525] on div "0 / 9" at bounding box center [831, 517] width 60 height 60
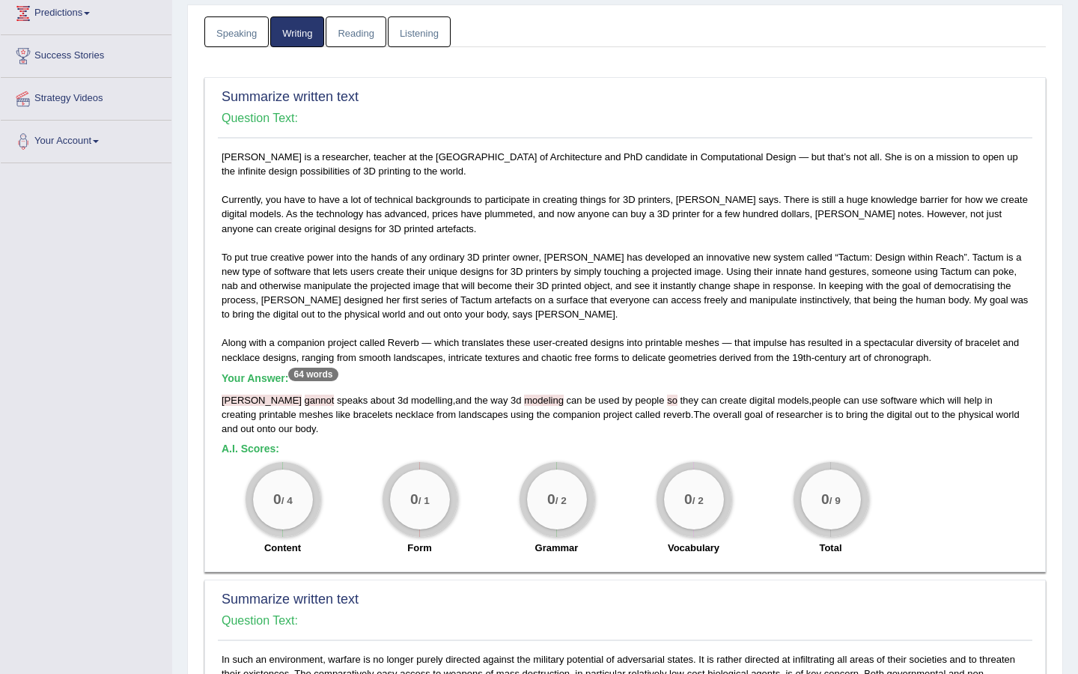
scroll to position [0, 0]
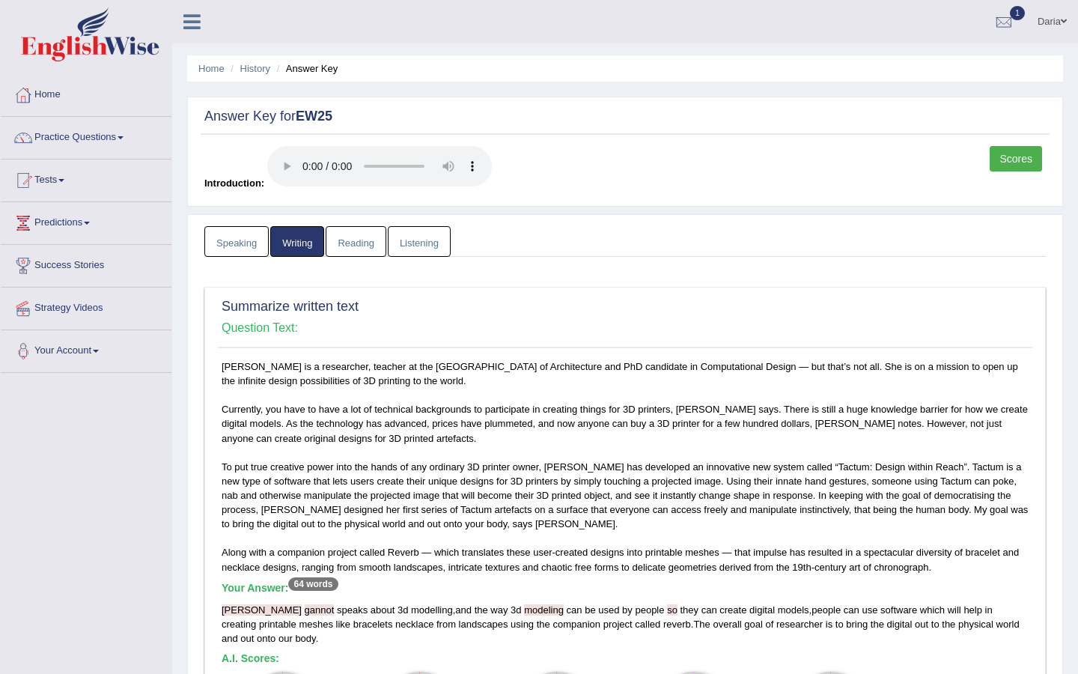
click at [226, 62] on ul "Home History Answer Key" at bounding box center [625, 68] width 876 height 26
click at [222, 64] on link "Home" at bounding box center [211, 68] width 26 height 11
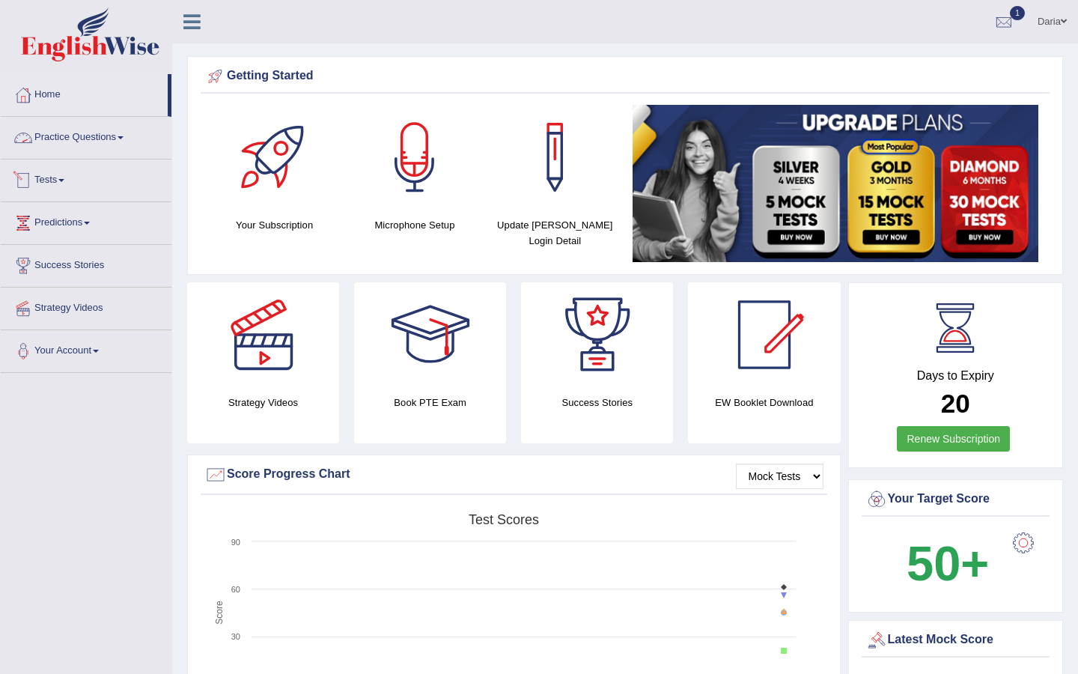
click at [35, 178] on link "Tests" at bounding box center [86, 177] width 171 height 37
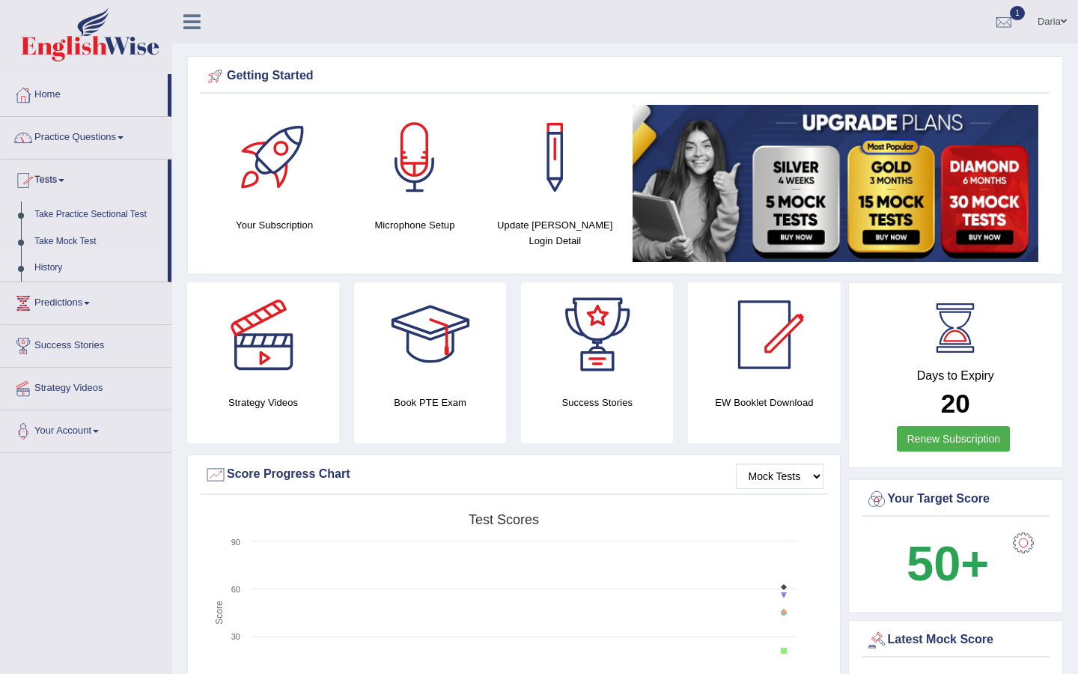
click at [53, 263] on link "History" at bounding box center [98, 268] width 140 height 27
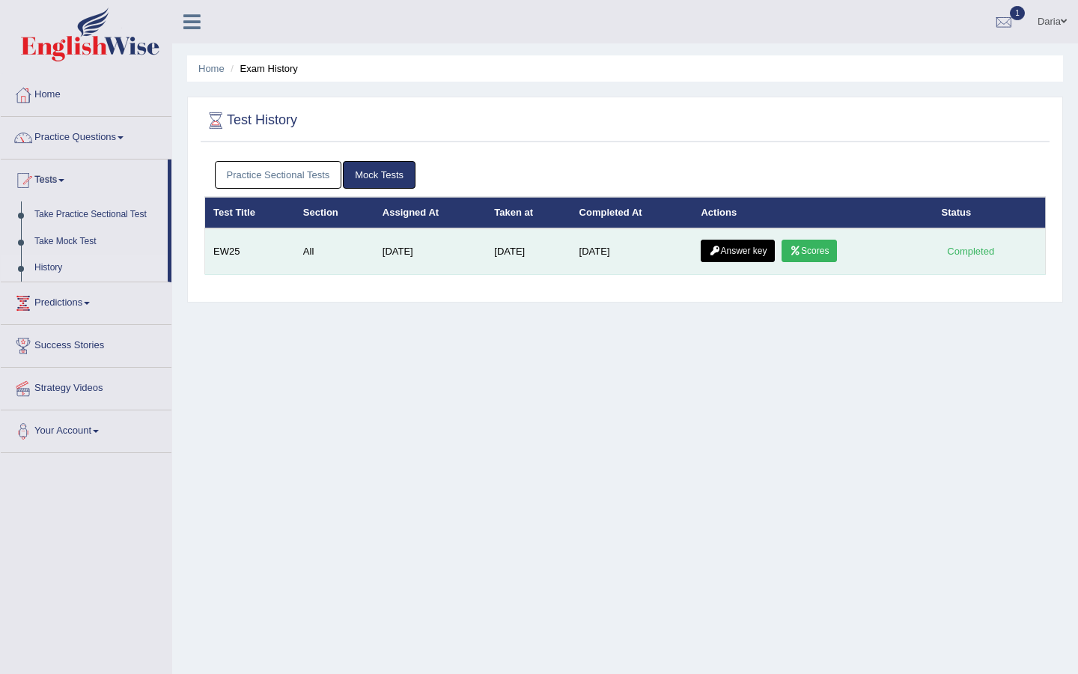
click at [801, 252] on icon at bounding box center [795, 250] width 11 height 9
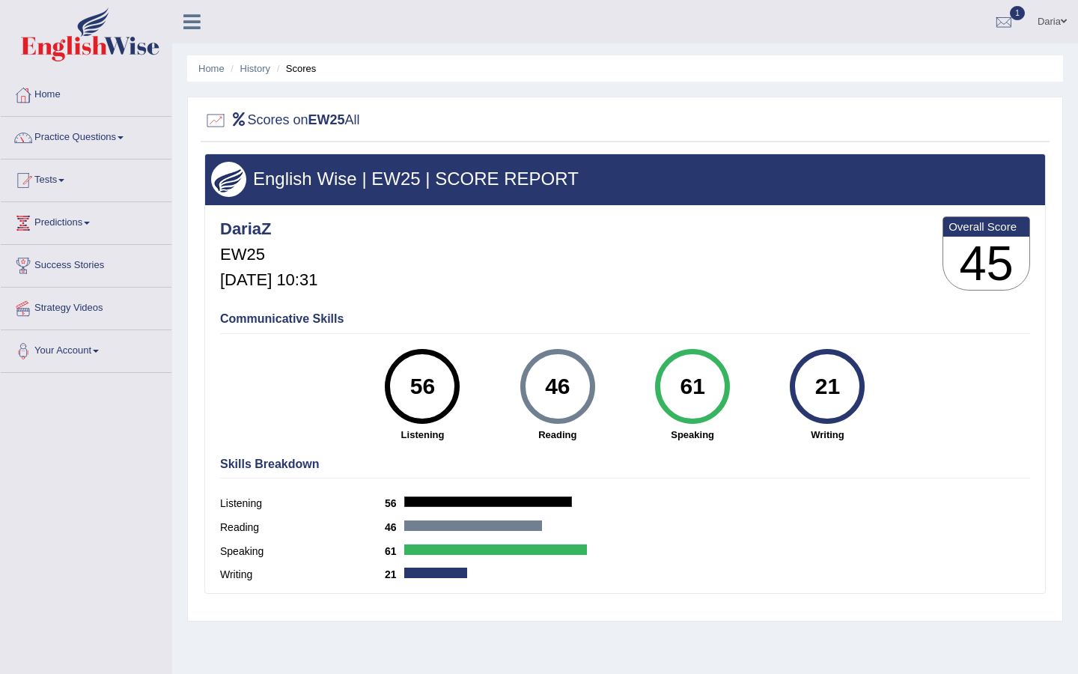
drag, startPoint x: 819, startPoint y: 384, endPoint x: 852, endPoint y: 387, distance: 33.1
click at [852, 387] on div "21" at bounding box center [827, 386] width 55 height 63
click at [825, 397] on div "21" at bounding box center [827, 386] width 55 height 63
click at [437, 574] on div at bounding box center [435, 572] width 63 height 10
click at [810, 381] on div "21" at bounding box center [827, 386] width 55 height 63
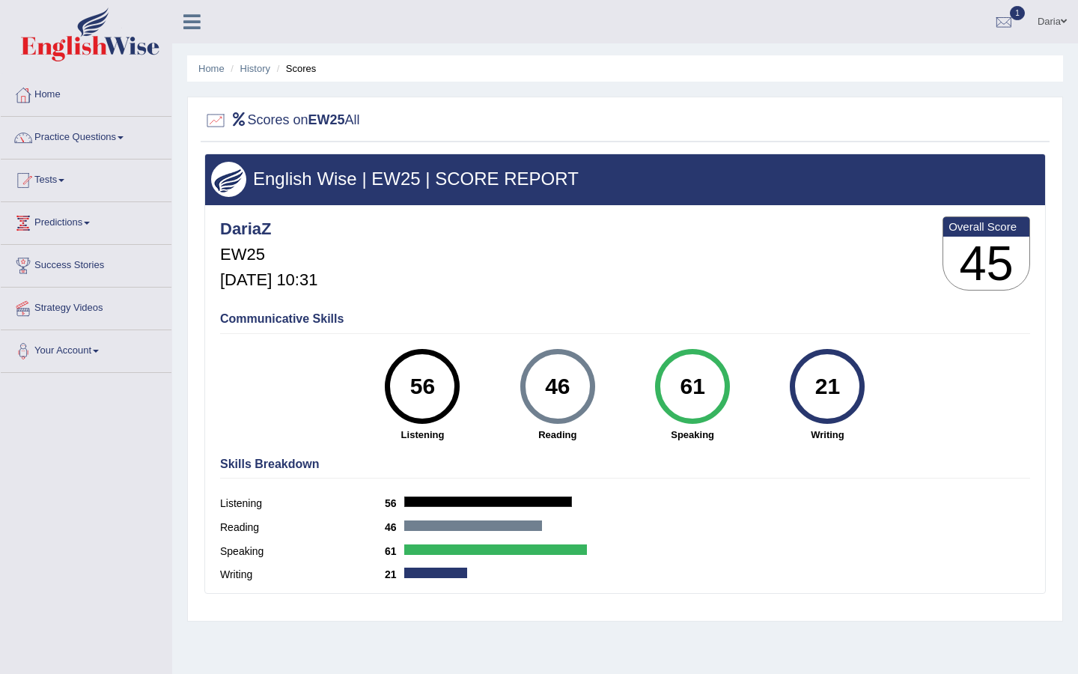
click at [828, 388] on div "21" at bounding box center [827, 386] width 55 height 63
click at [994, 30] on div at bounding box center [1004, 22] width 22 height 22
click at [746, 168] on div "English Wise | EW25 | SCORE REPORT" at bounding box center [625, 179] width 840 height 50
